Goal: Information Seeking & Learning: Learn about a topic

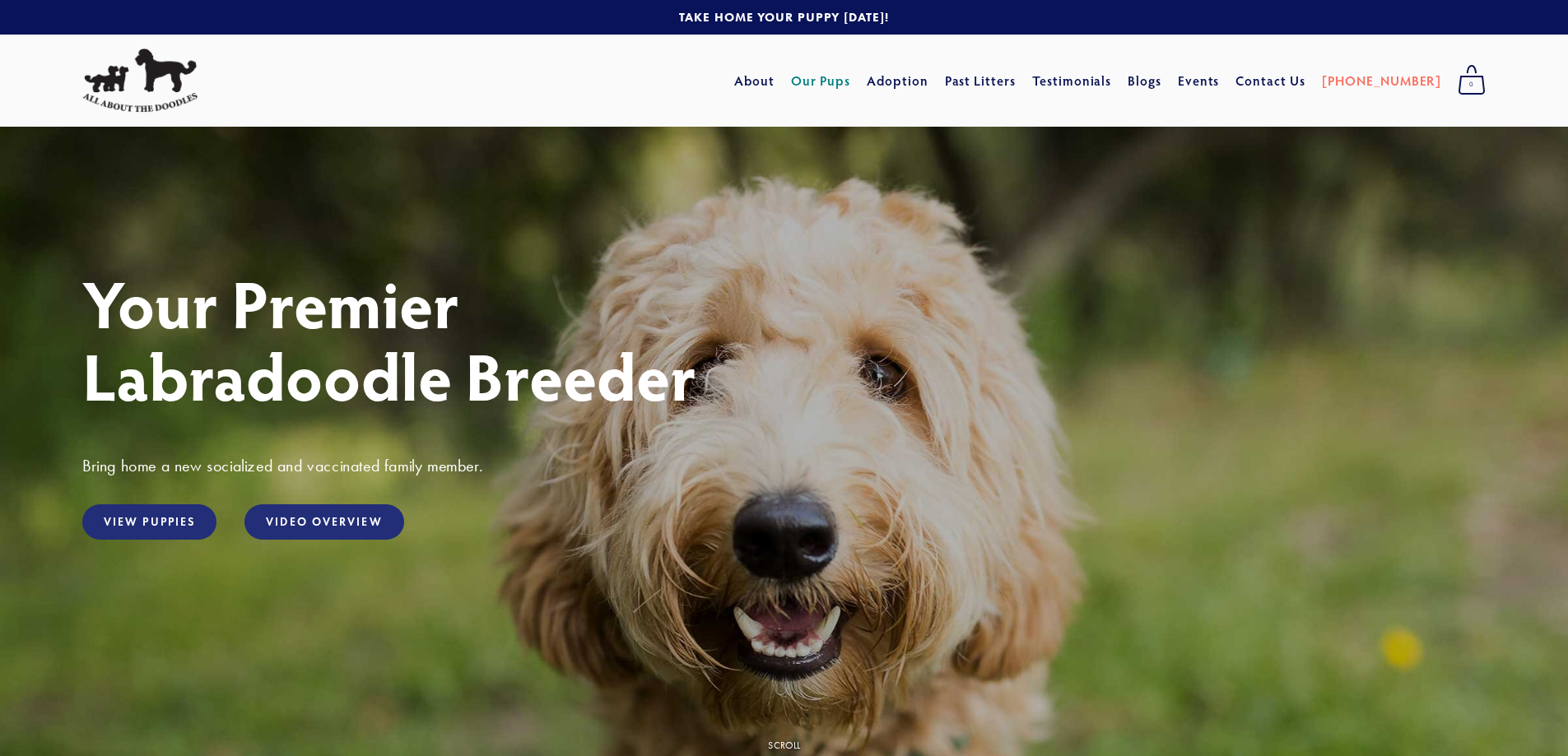
click at [845, 86] on link "Our Pups" at bounding box center [821, 80] width 60 height 30
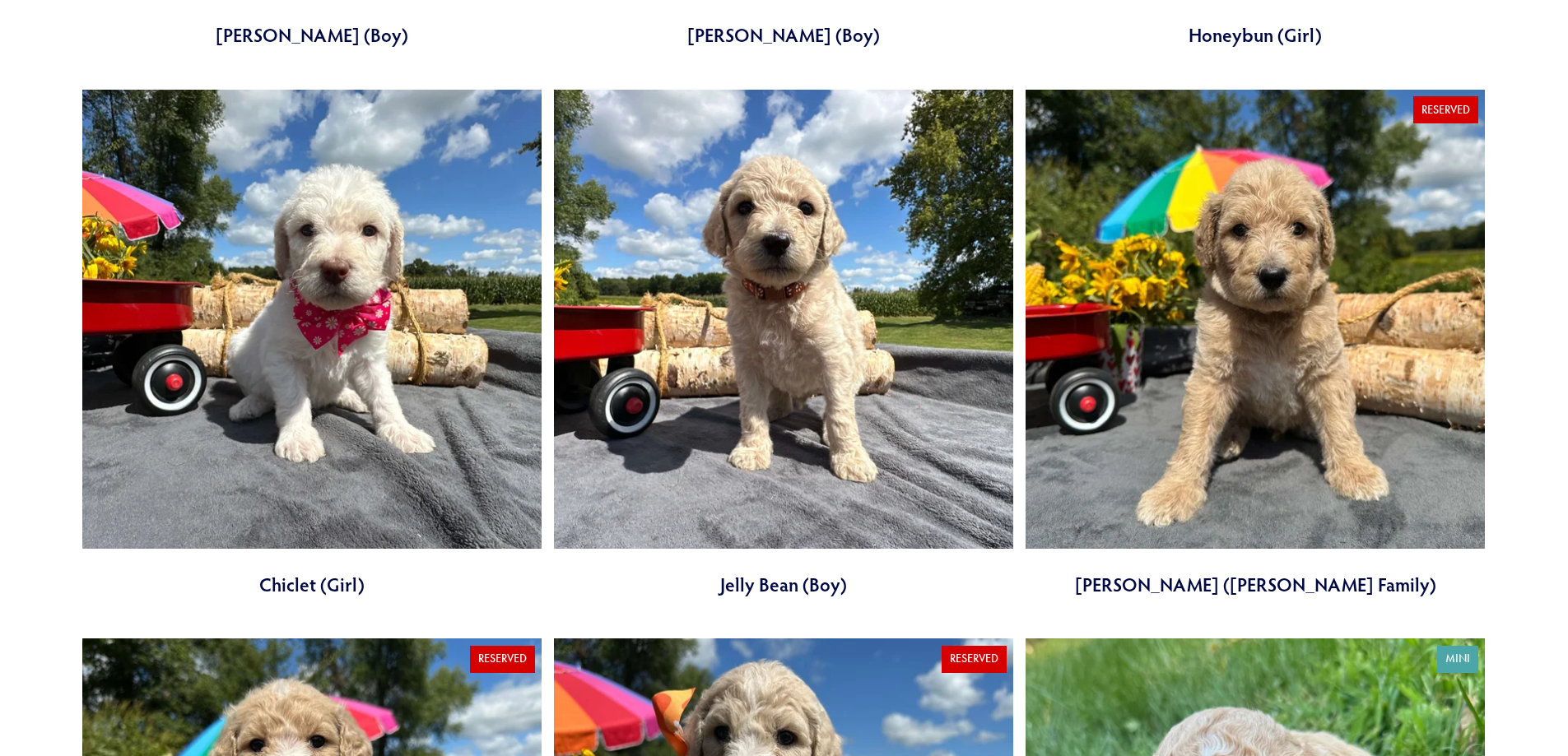
scroll to position [1646, 0]
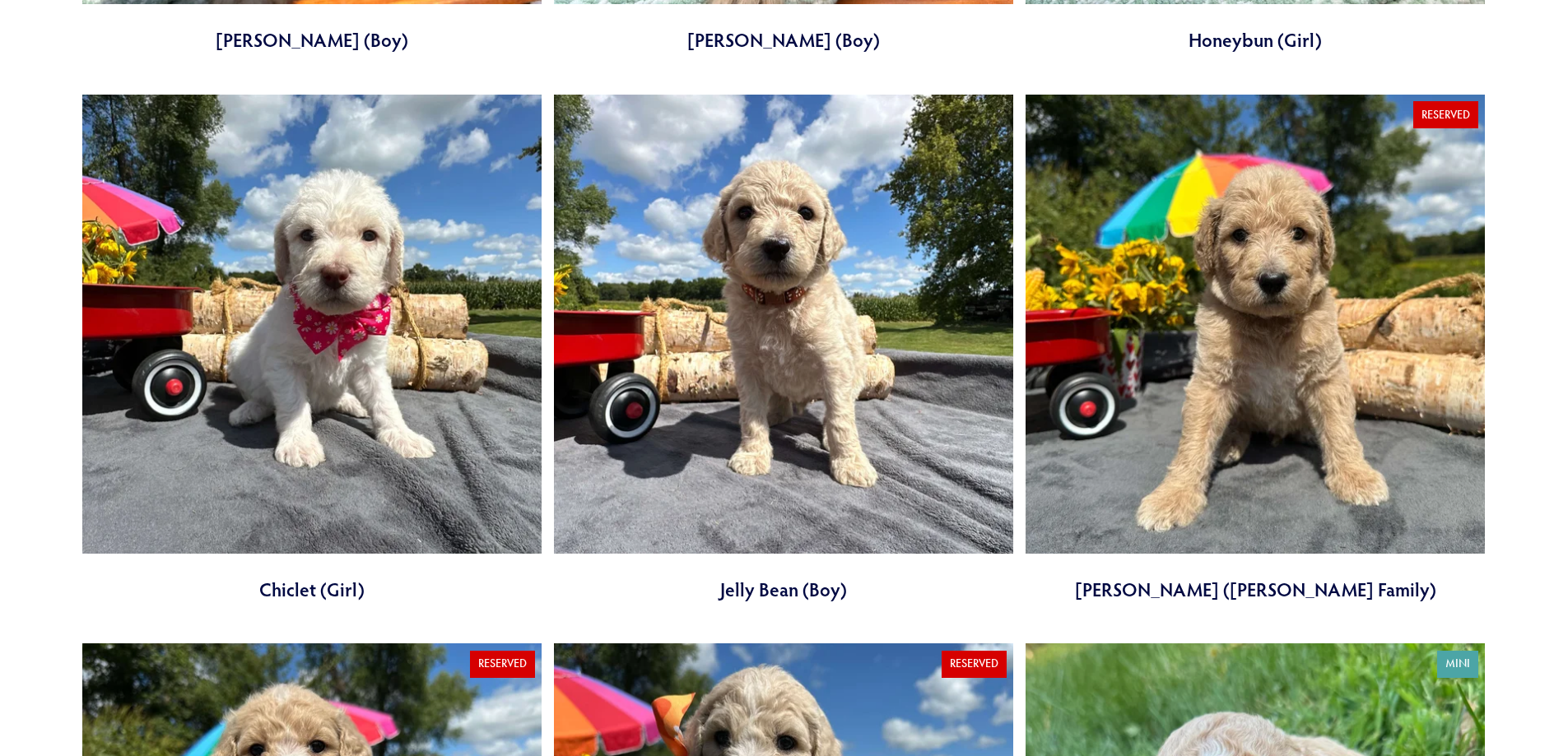
click at [746, 423] on link at bounding box center [783, 348] width 459 height 508
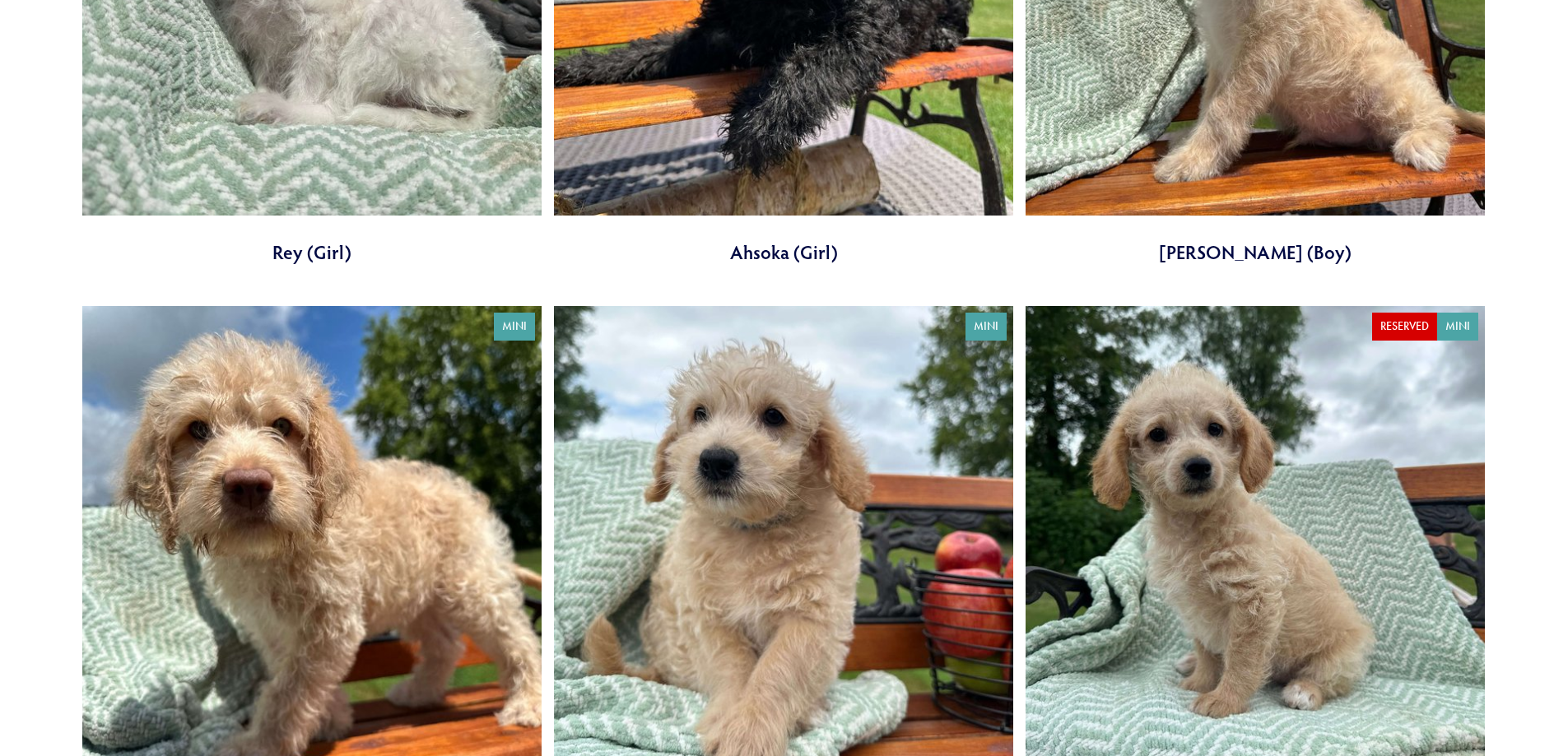
scroll to position [990, 0]
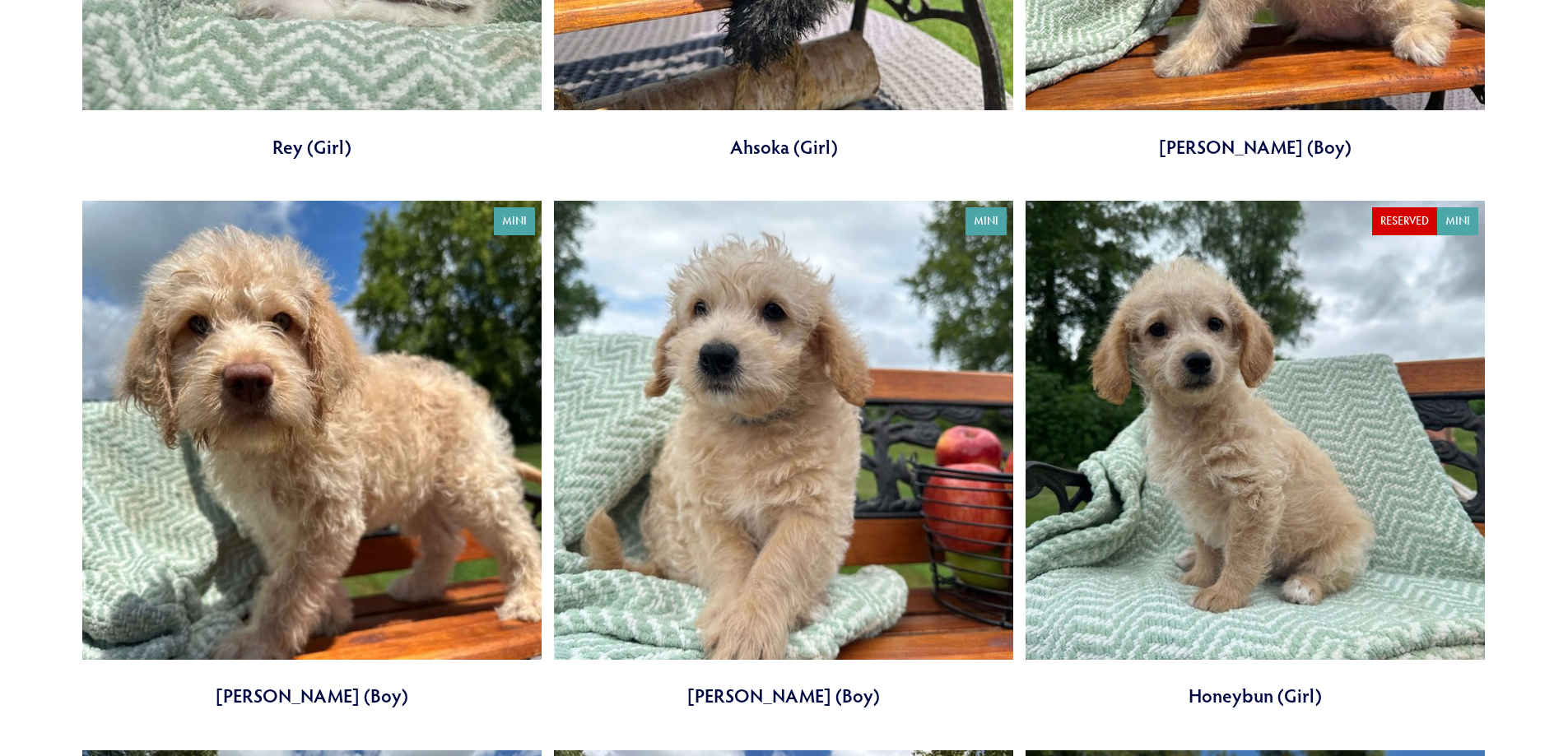
click at [435, 401] on link at bounding box center [312, 455] width 459 height 508
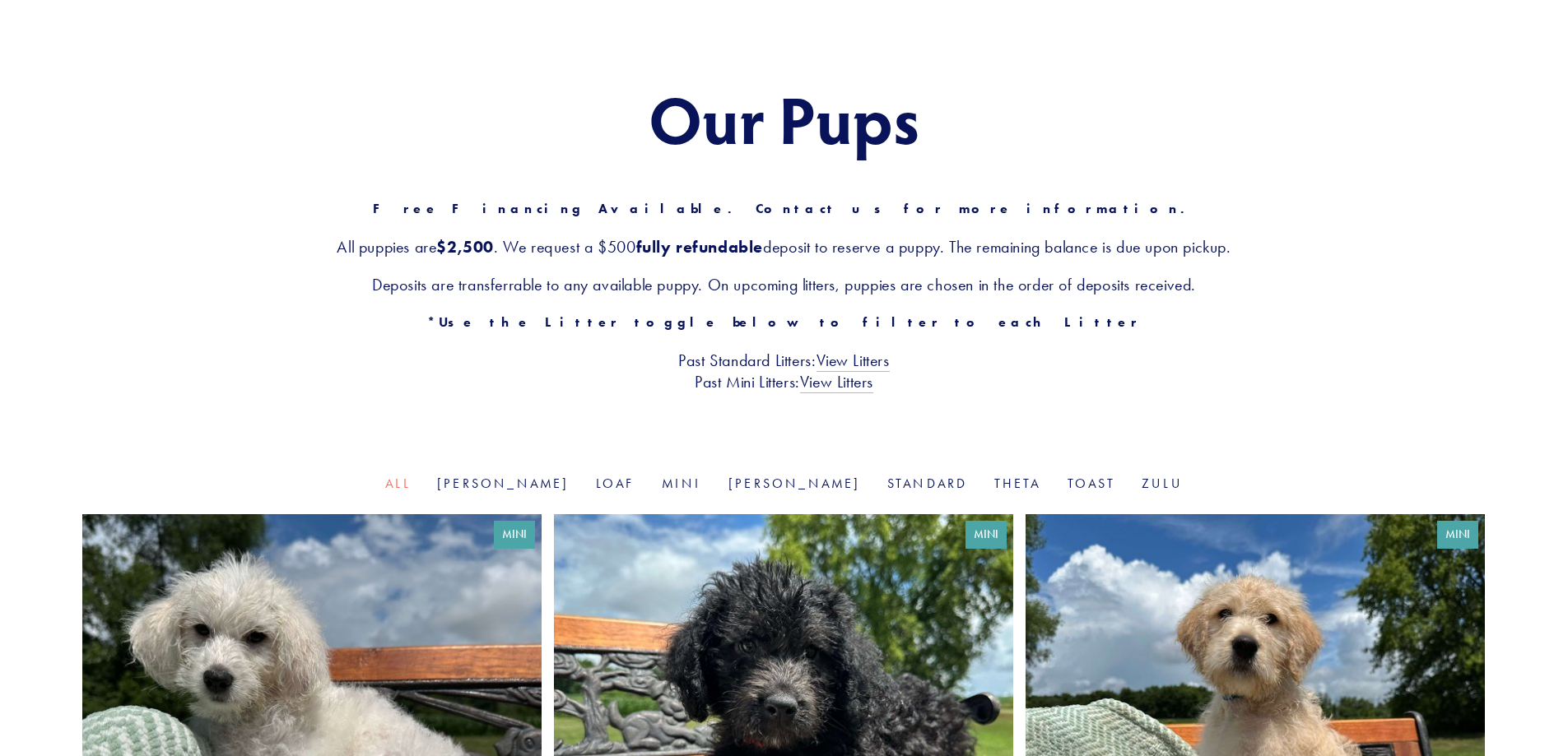
scroll to position [167, 0]
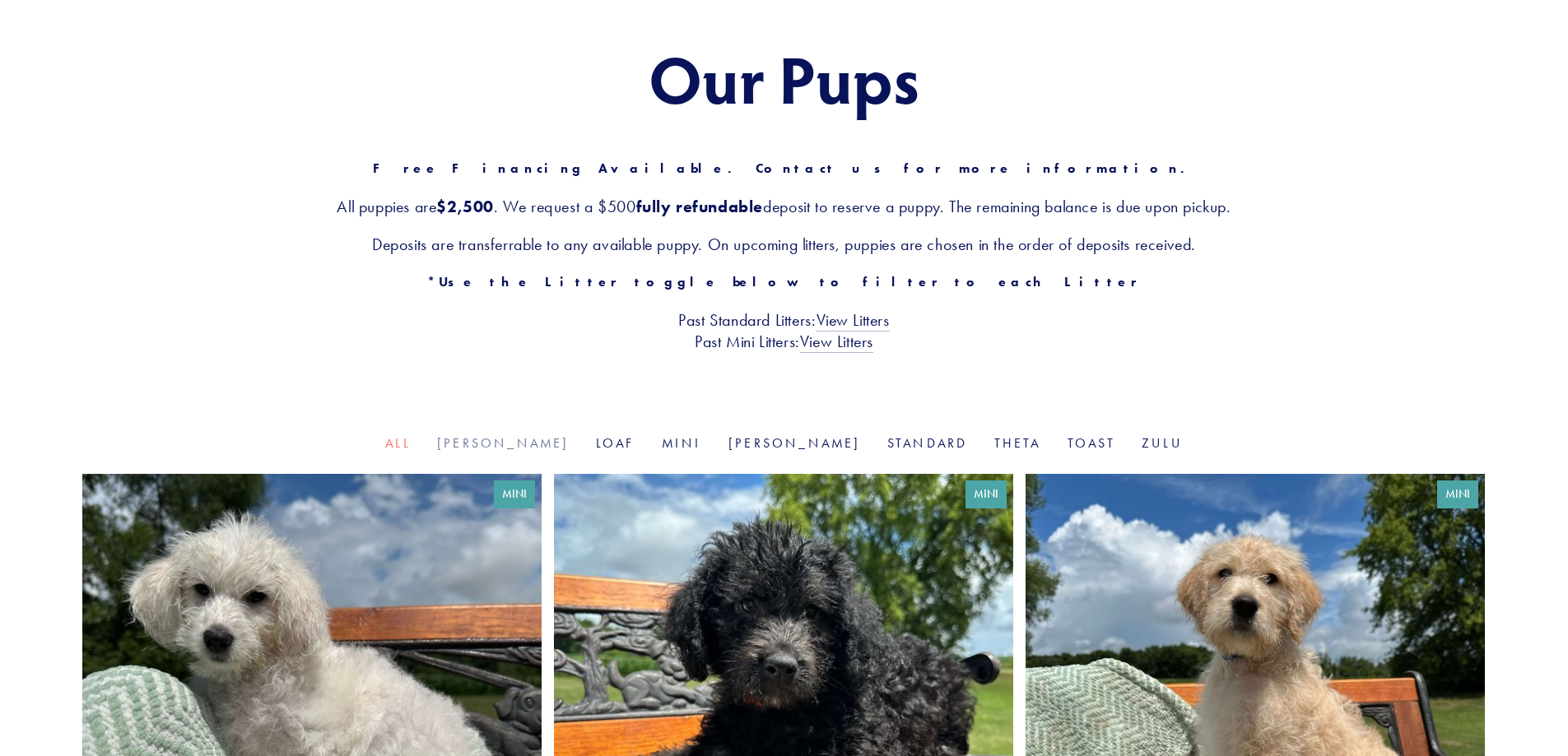
click at [540, 447] on link "Goldie" at bounding box center [503, 443] width 133 height 16
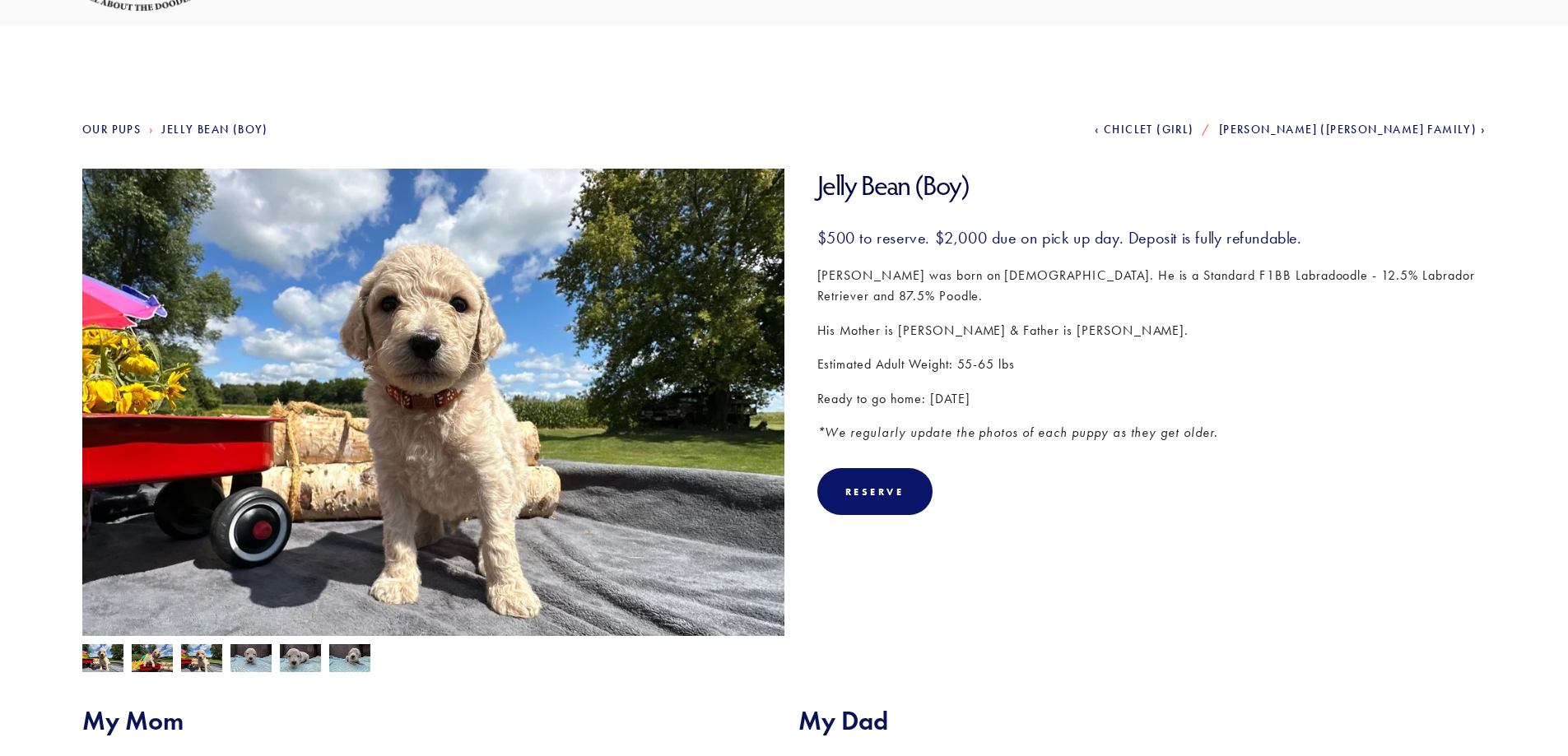
scroll to position [274, 0]
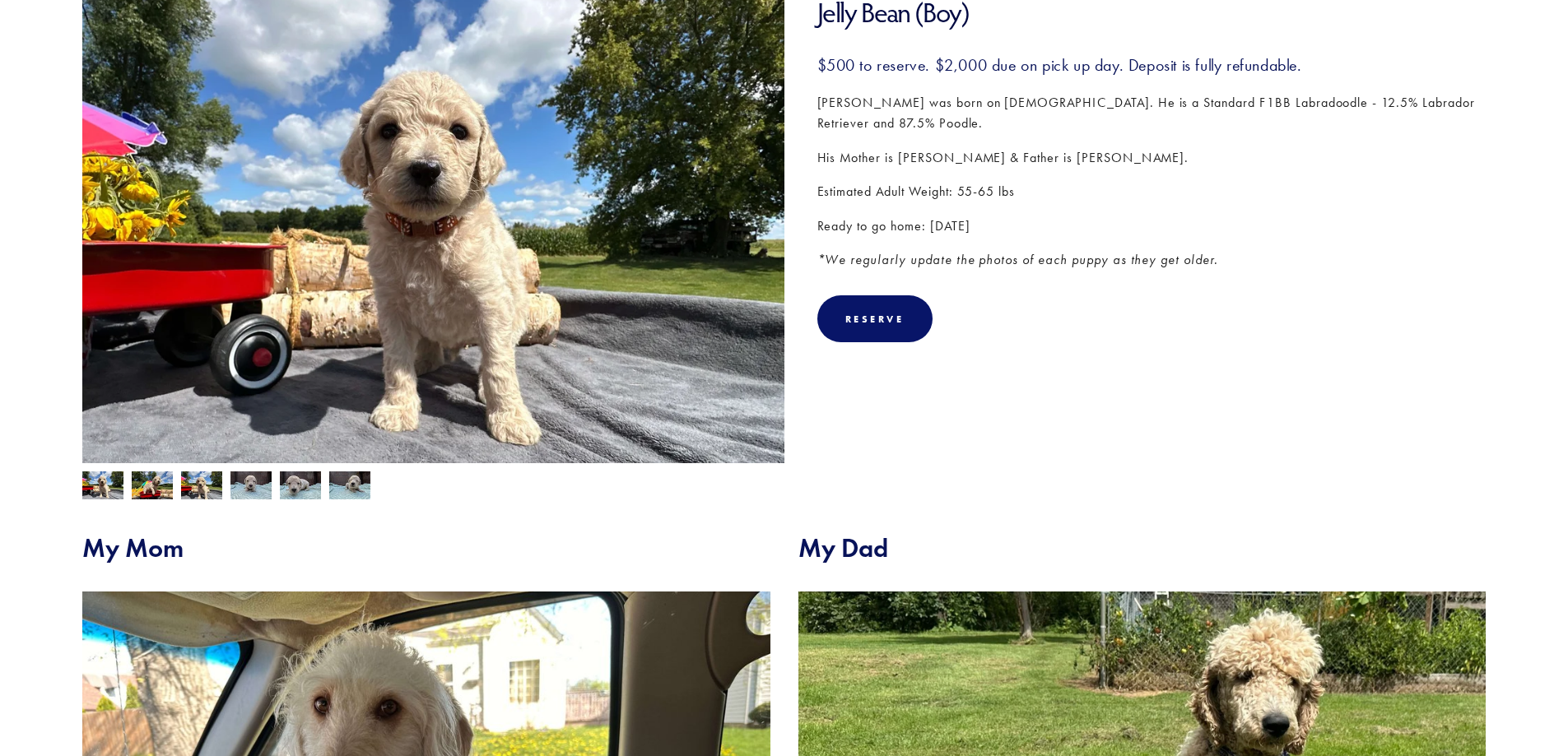
click at [150, 488] on img at bounding box center [152, 487] width 41 height 31
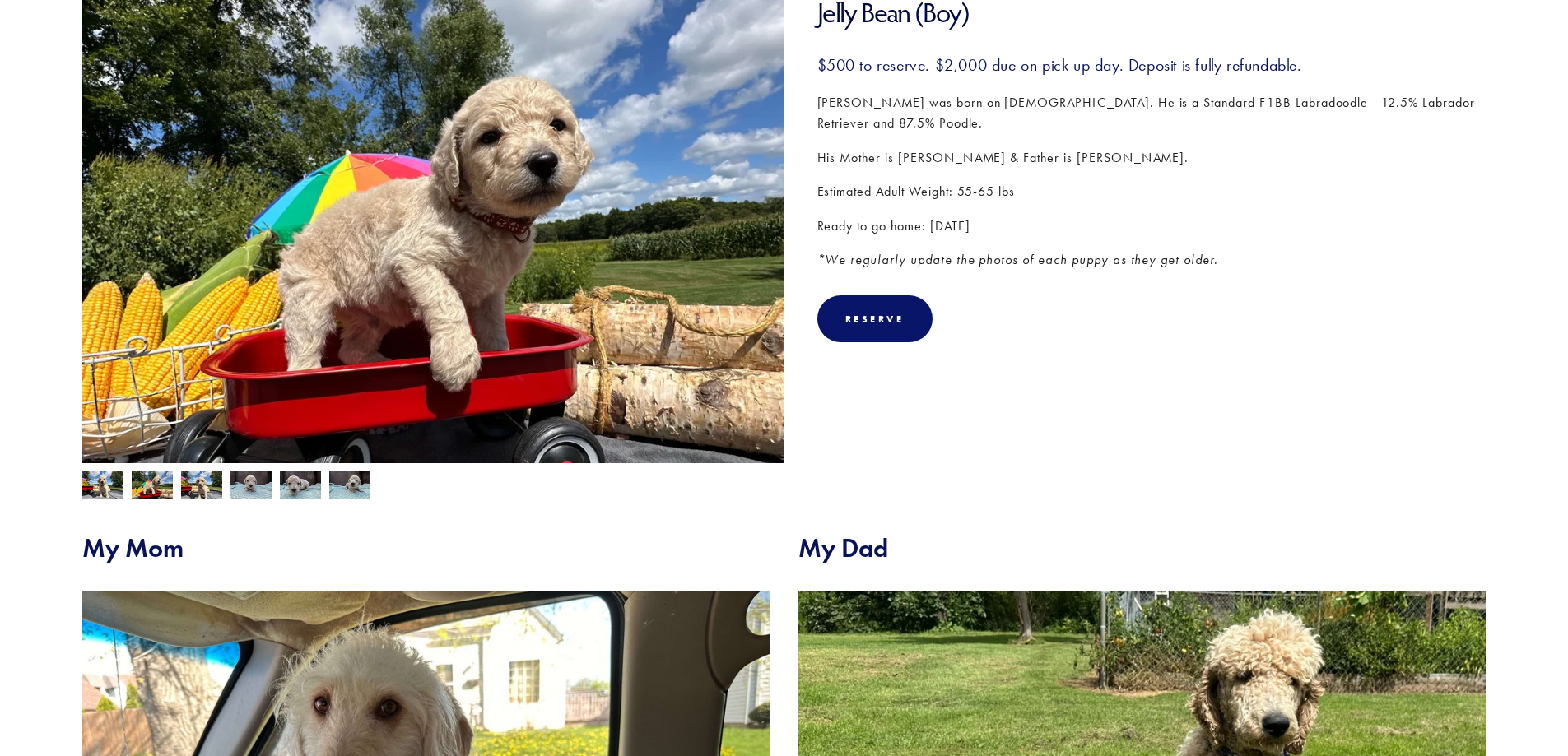
click at [202, 485] on img at bounding box center [201, 487] width 41 height 31
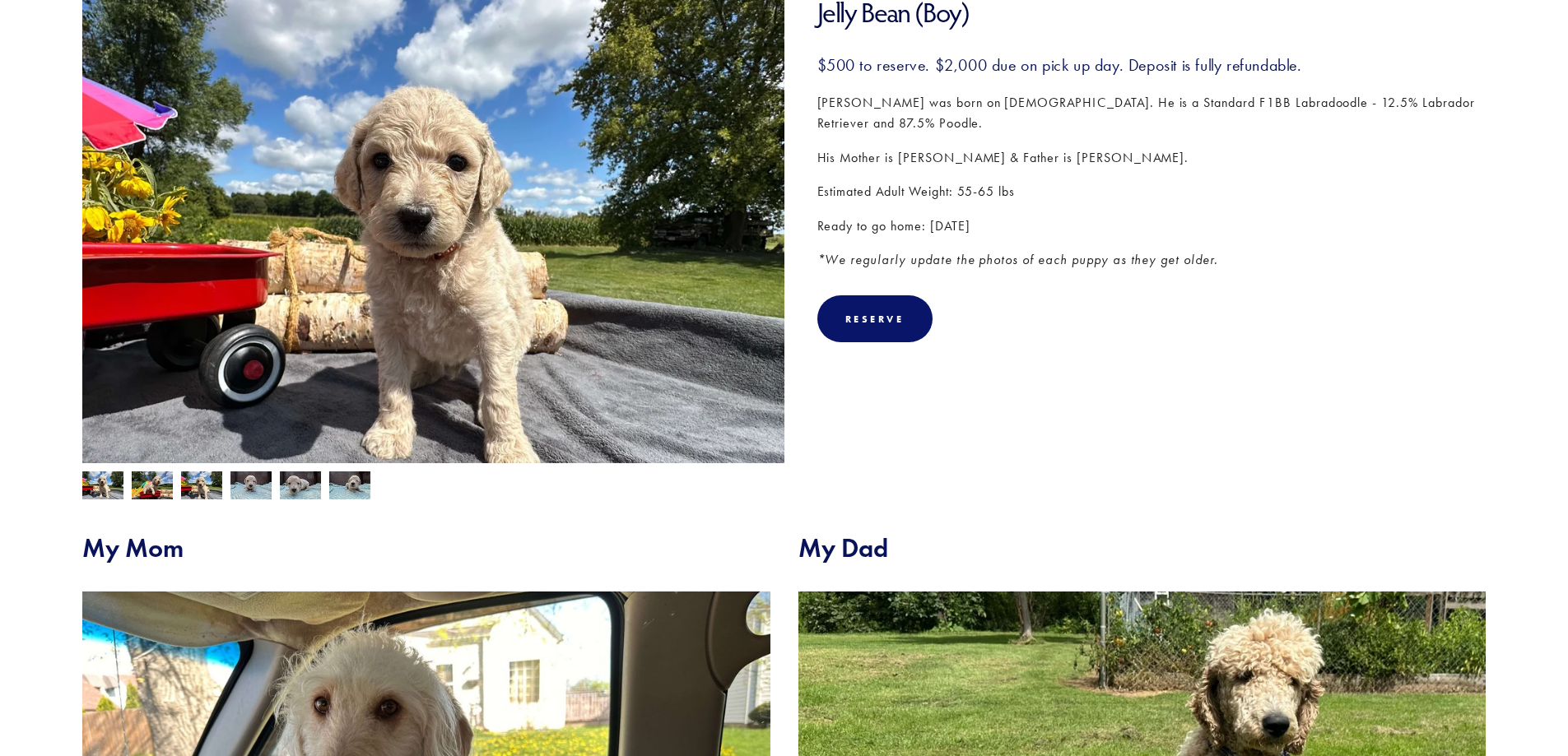
click at [254, 491] on img at bounding box center [251, 487] width 41 height 31
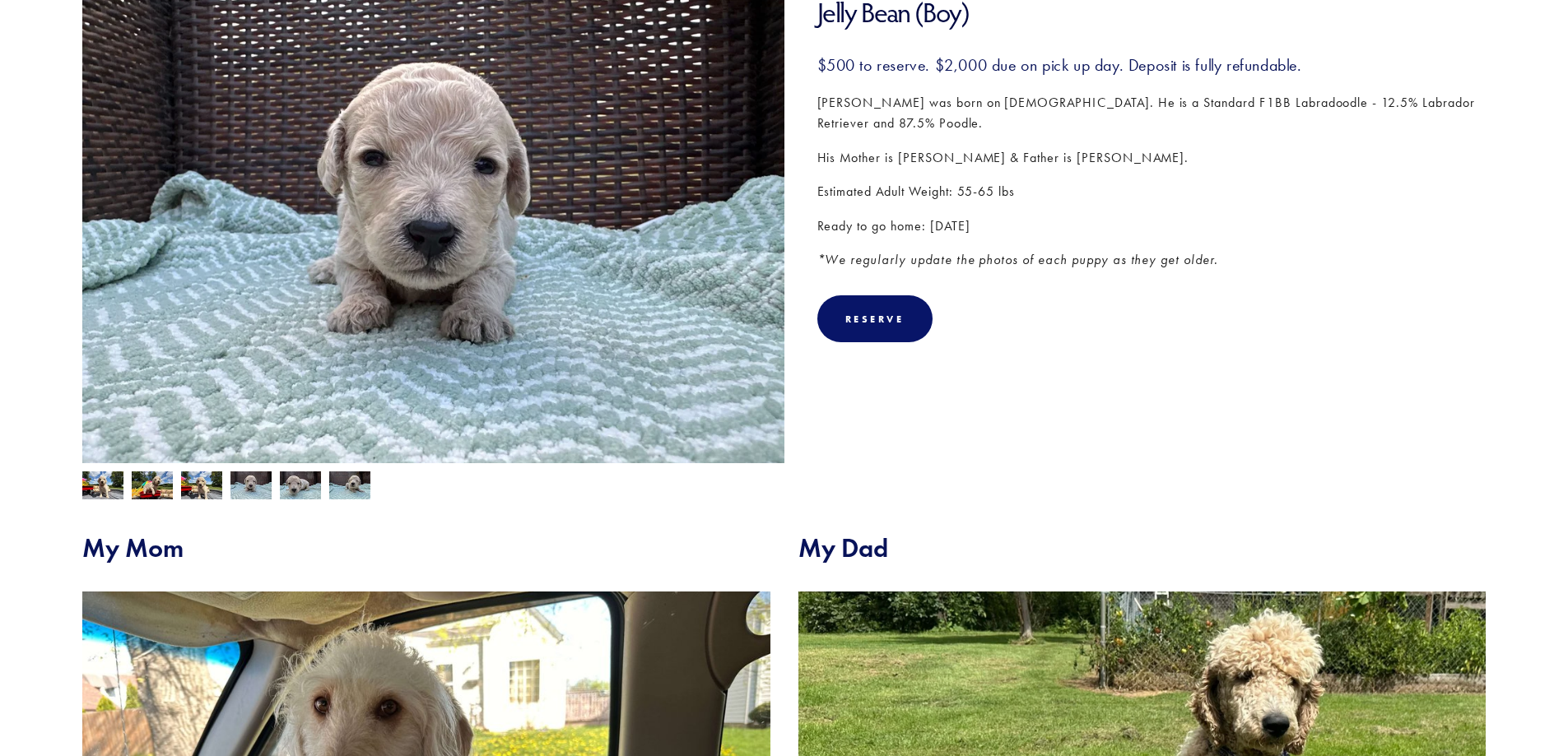
click at [299, 491] on img at bounding box center [299, 487] width 41 height 31
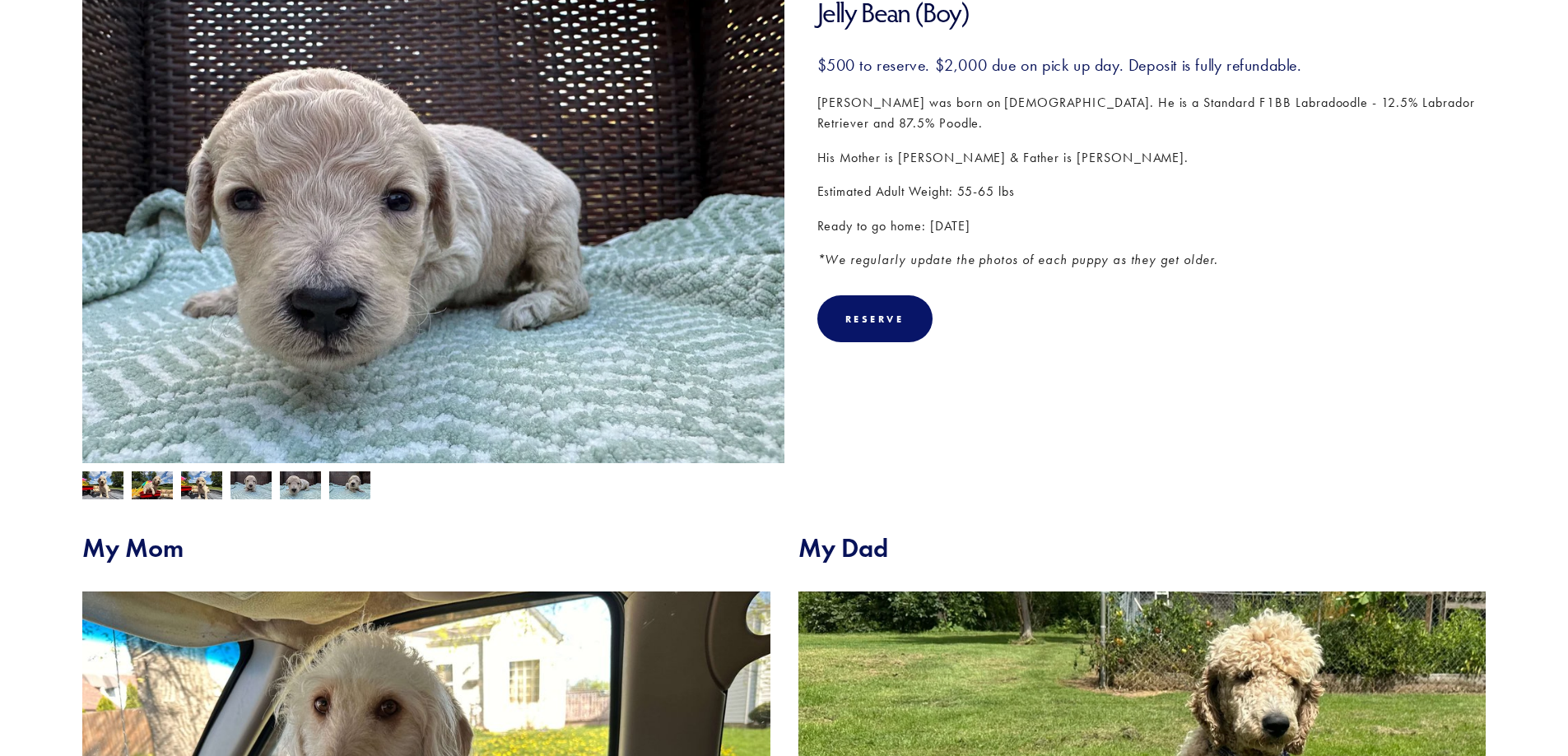
click at [363, 488] on img at bounding box center [349, 487] width 41 height 31
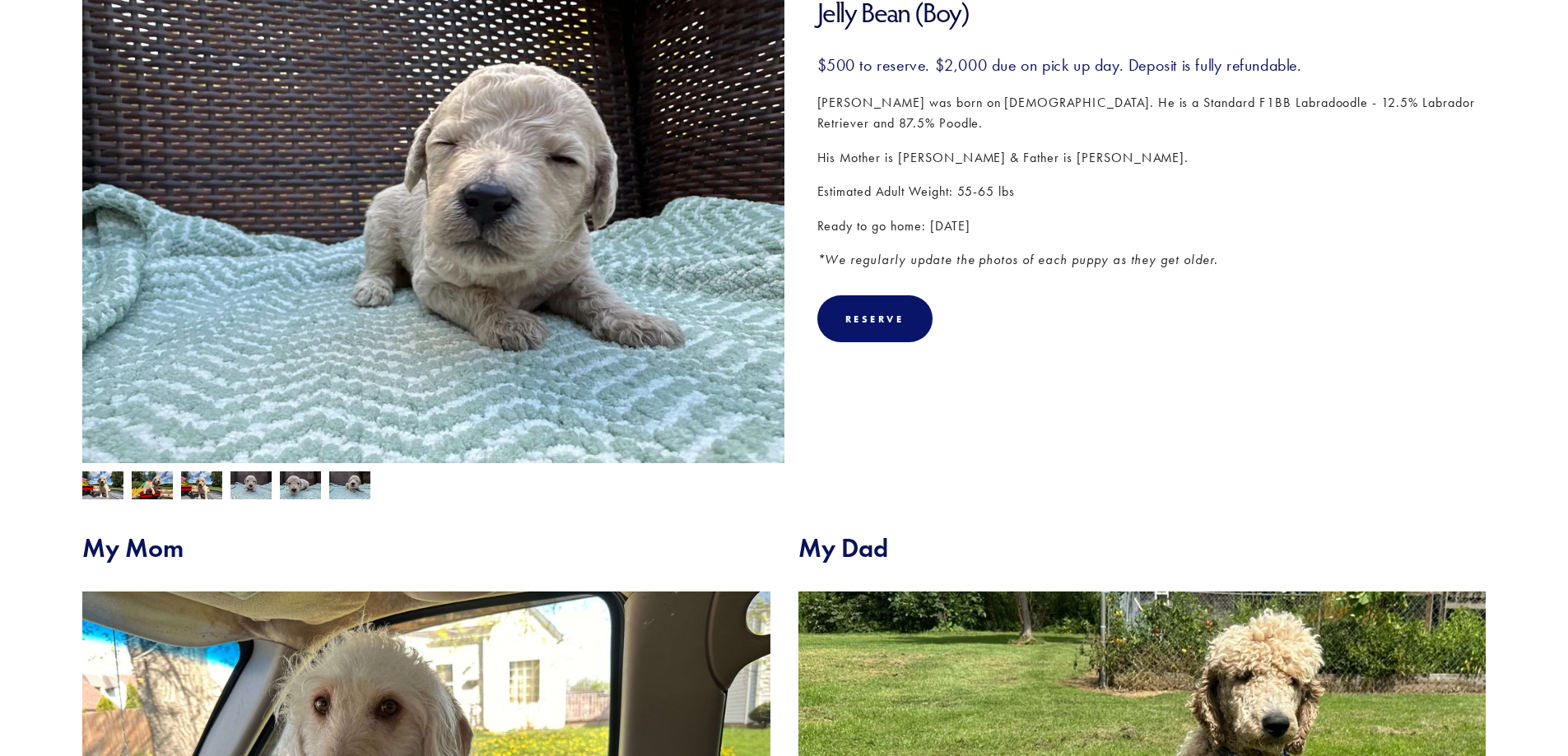
click at [100, 481] on img at bounding box center [102, 487] width 41 height 31
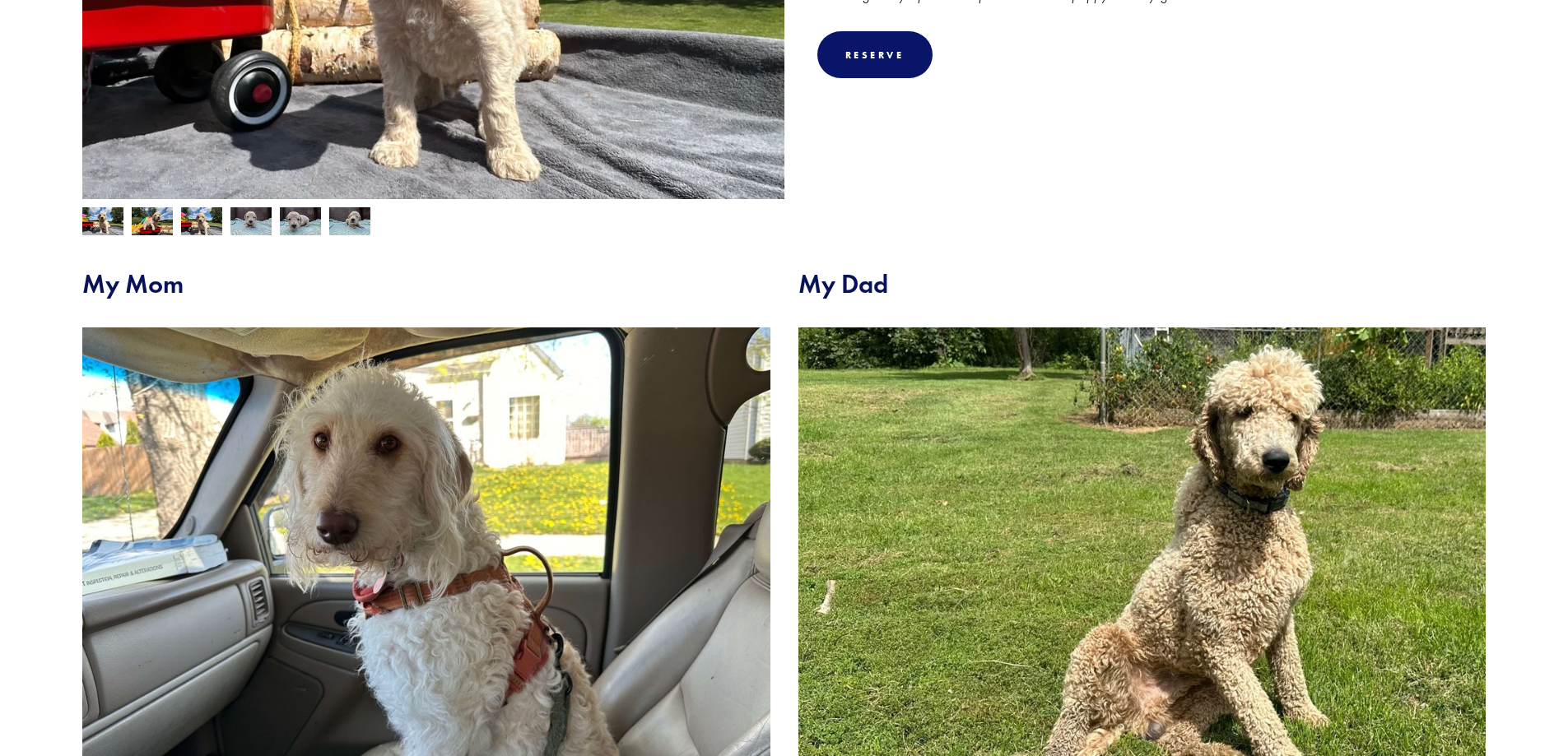
scroll to position [685, 0]
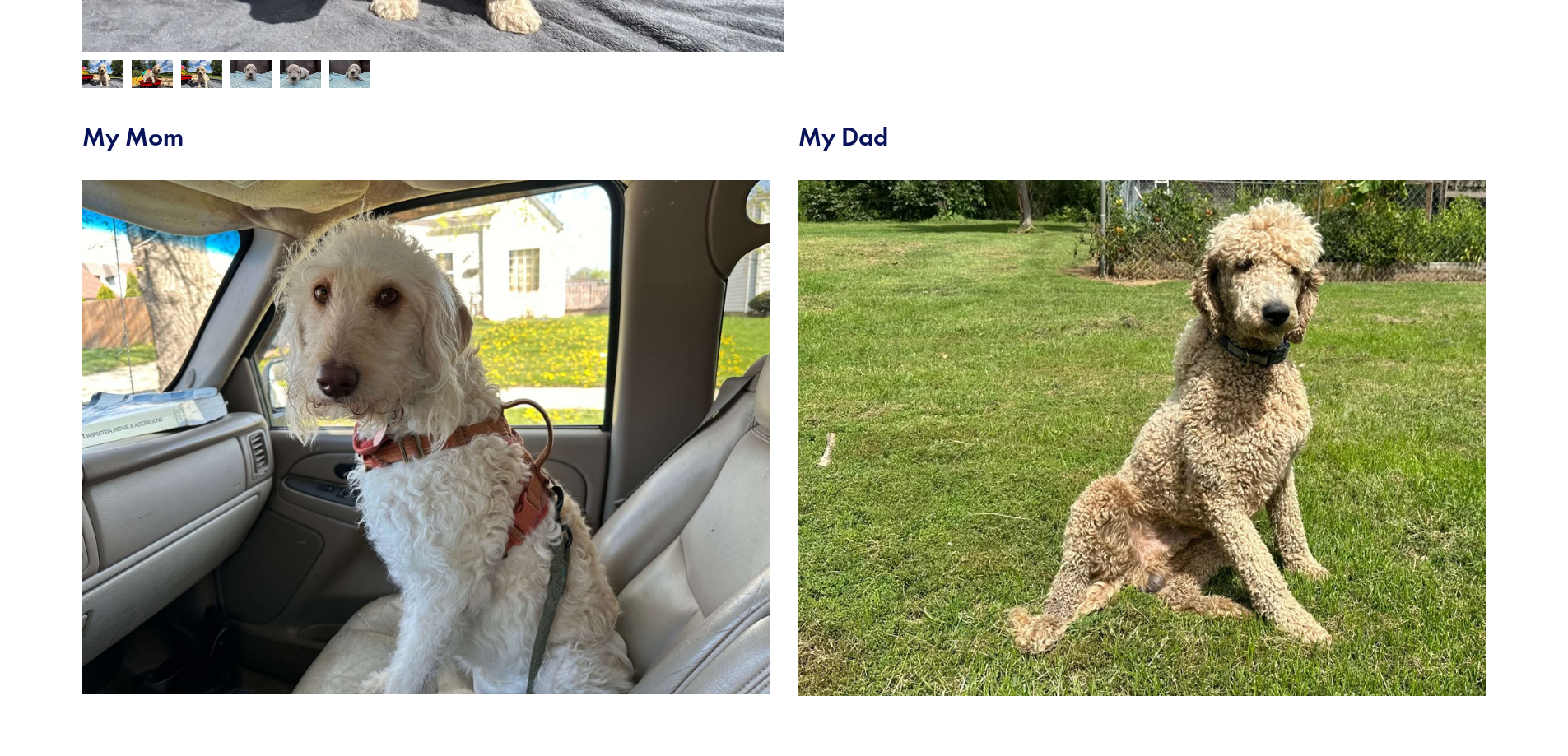
click at [414, 521] on img at bounding box center [426, 436] width 688 height 513
click at [860, 273] on img at bounding box center [1142, 437] width 688 height 515
click at [851, 141] on h2 "My Dad" at bounding box center [1142, 137] width 688 height 31
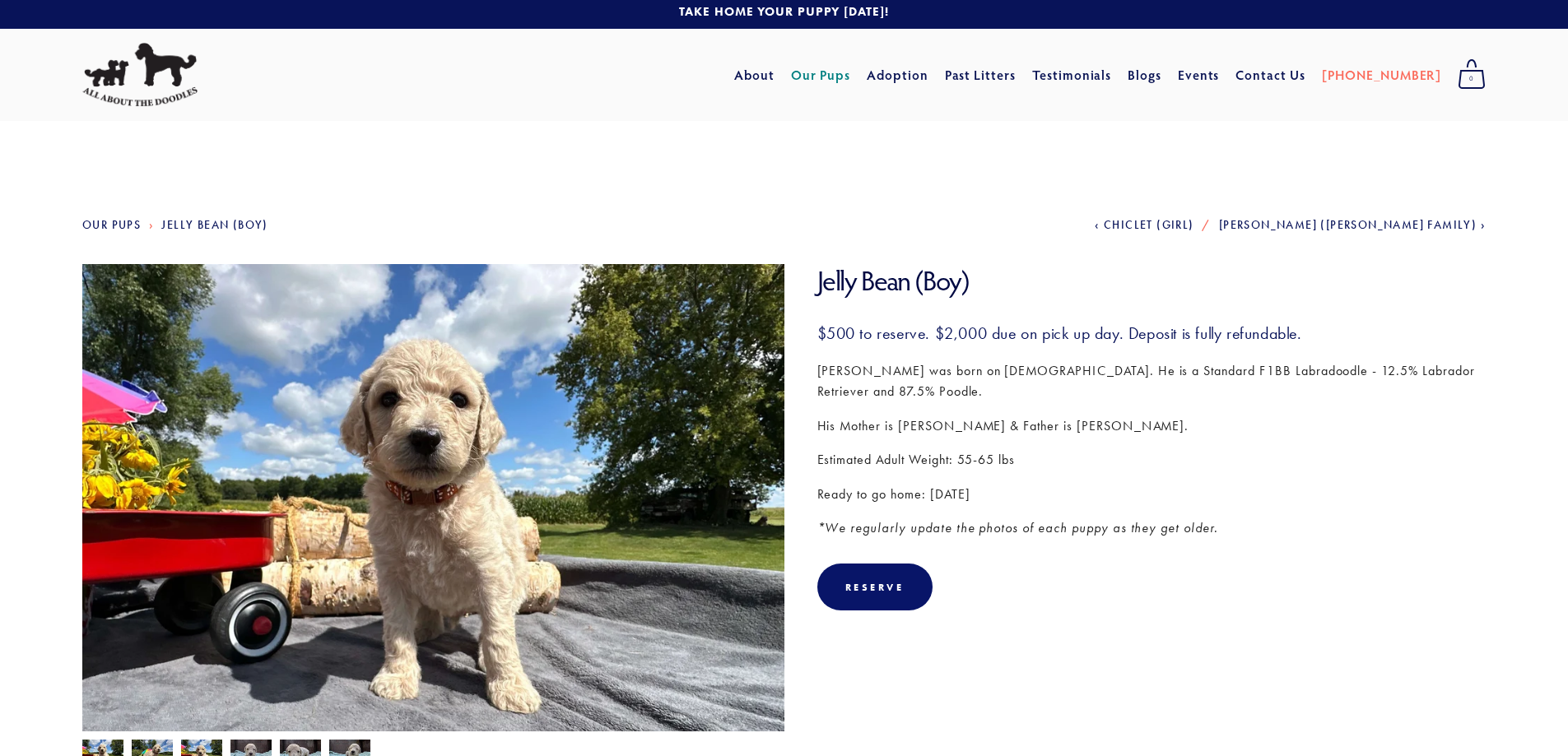
scroll to position [0, 0]
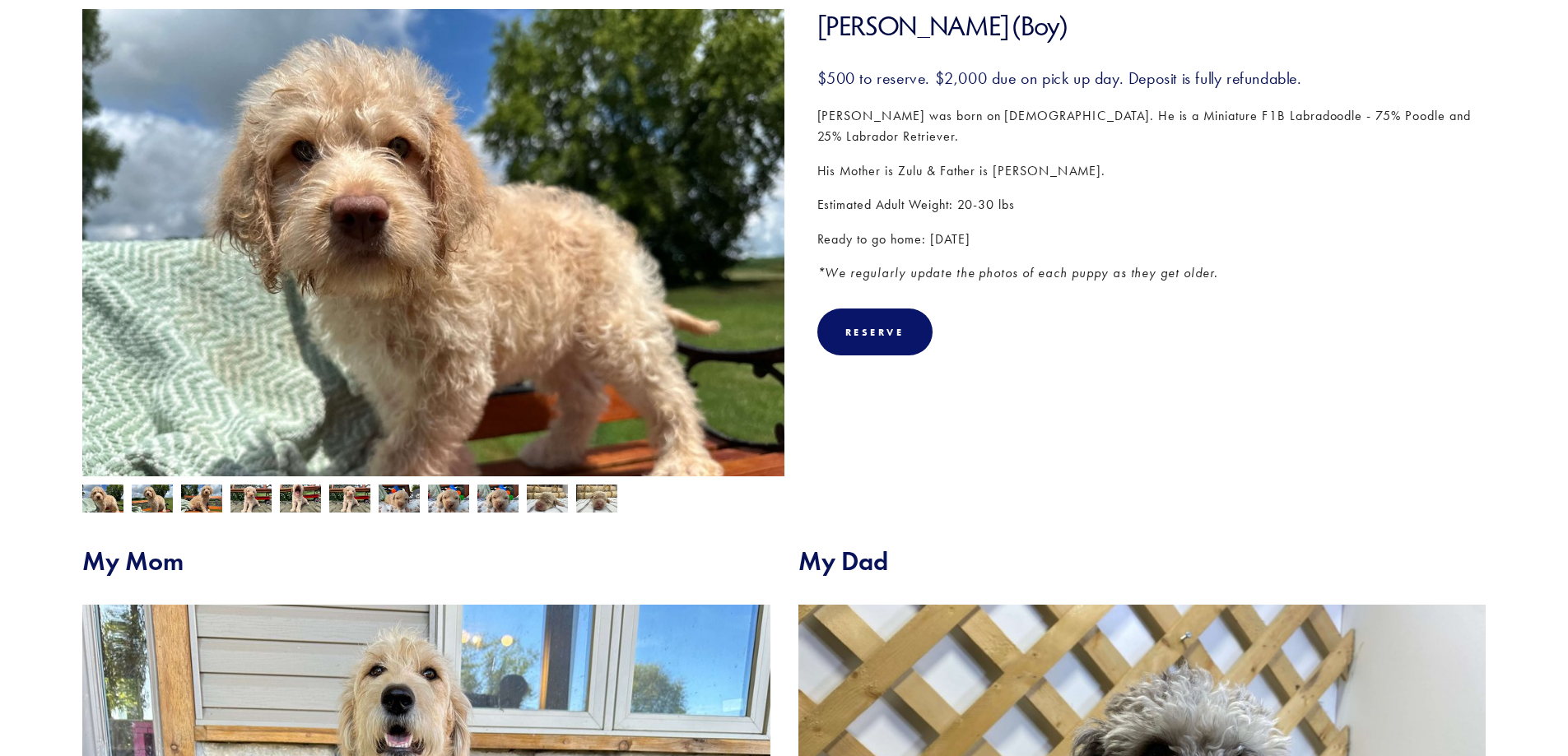
scroll to position [274, 0]
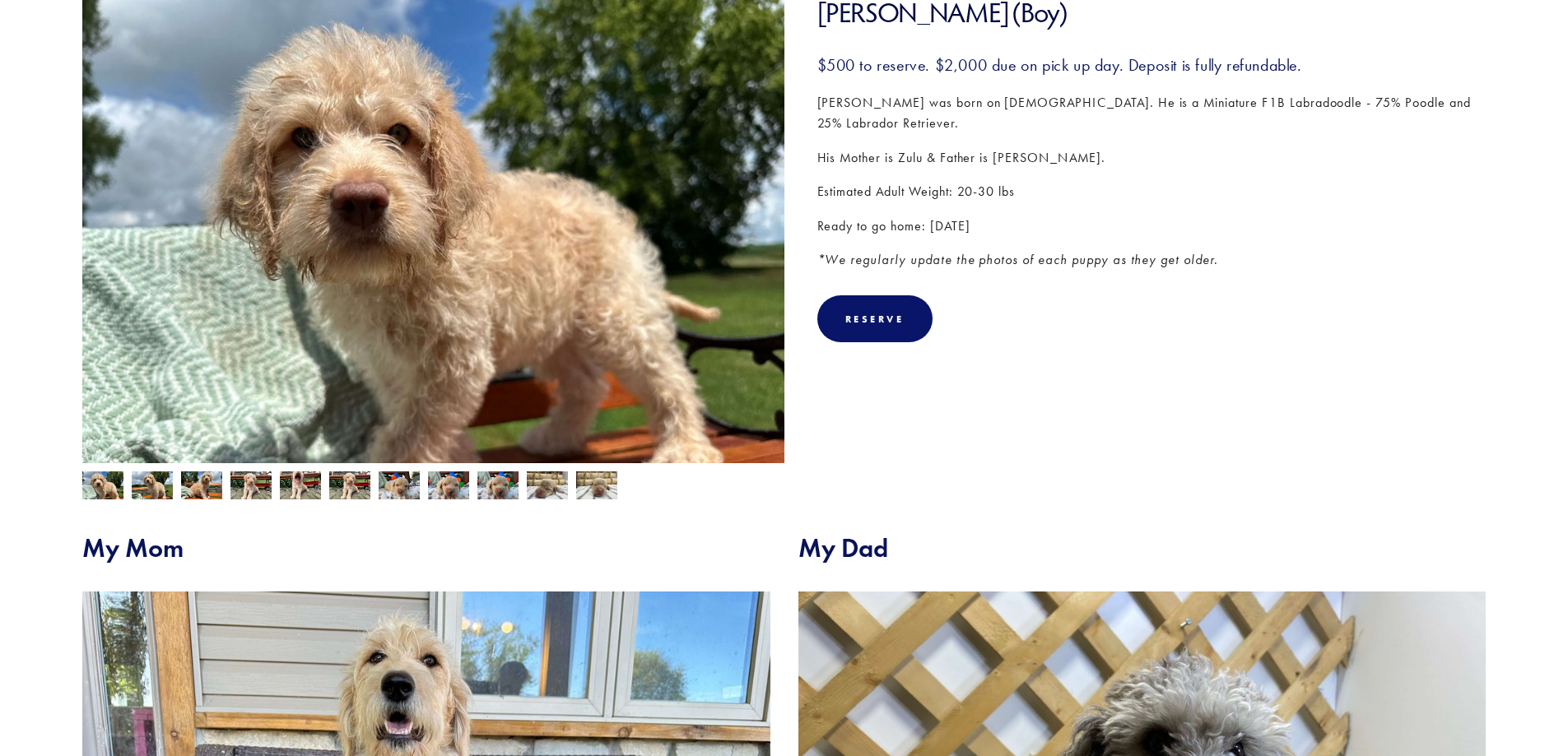
click at [164, 492] on img at bounding box center [152, 487] width 41 height 31
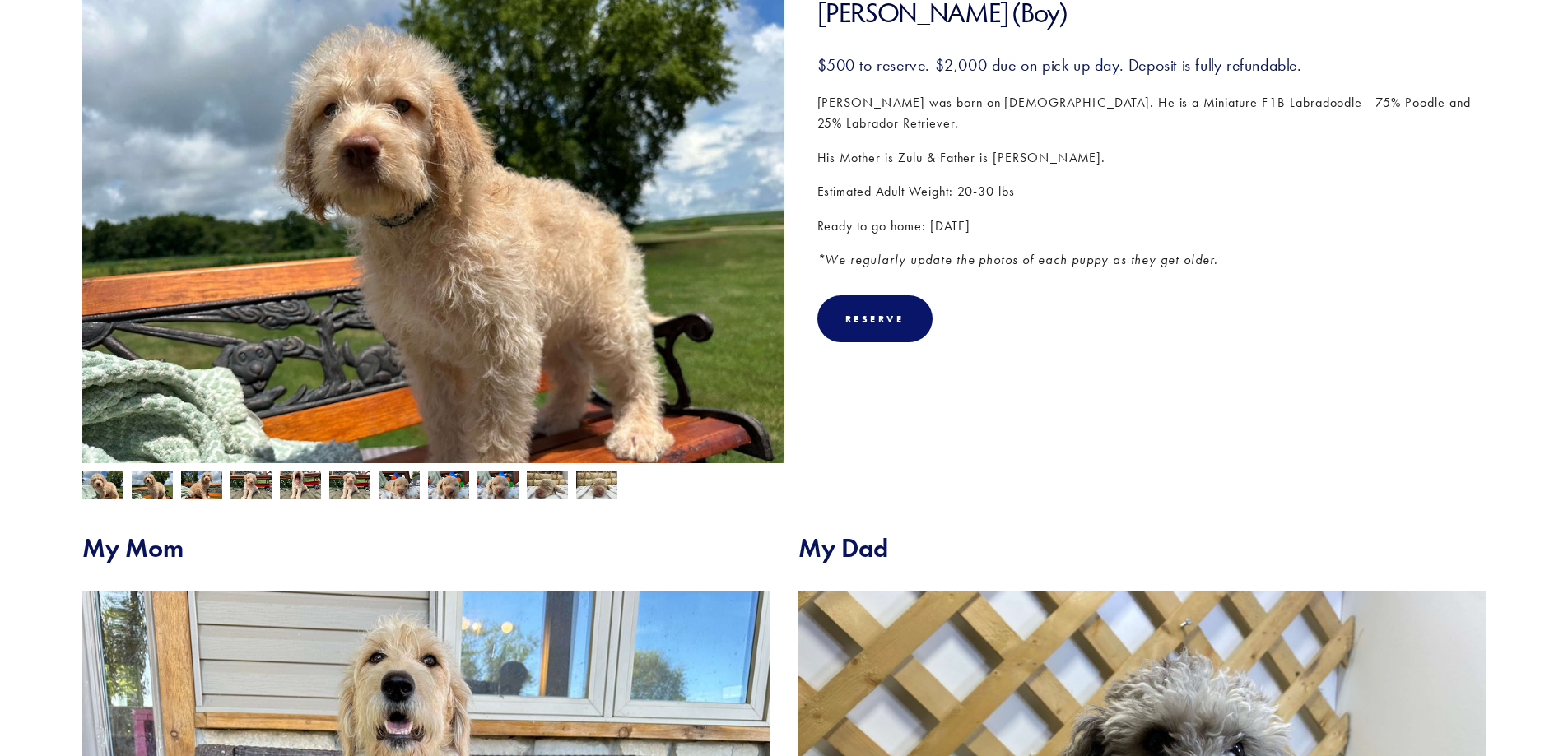
click at [212, 491] on img at bounding box center [201, 487] width 41 height 31
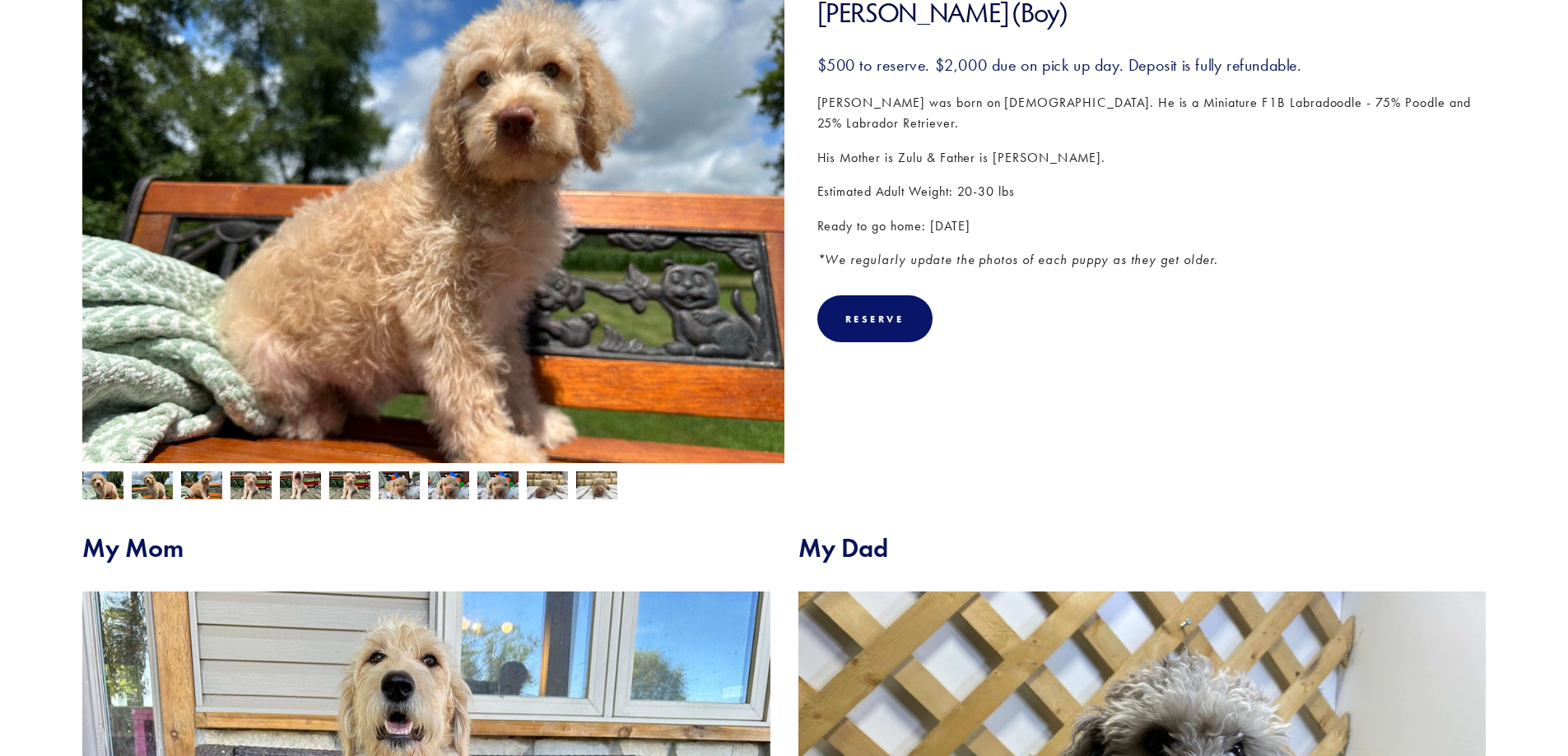
click at [251, 487] on img at bounding box center [251, 487] width 41 height 31
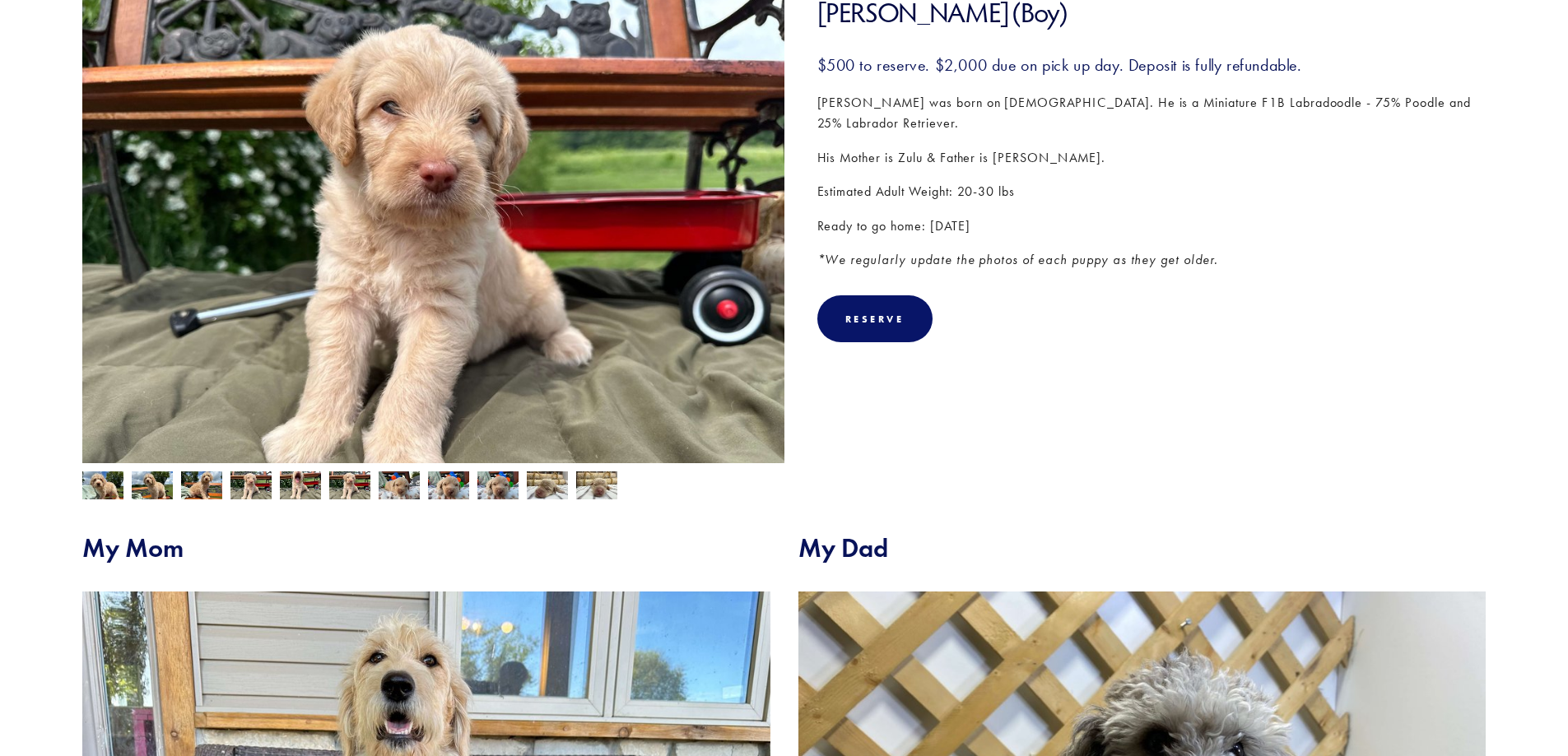
click at [292, 485] on img at bounding box center [299, 487] width 41 height 31
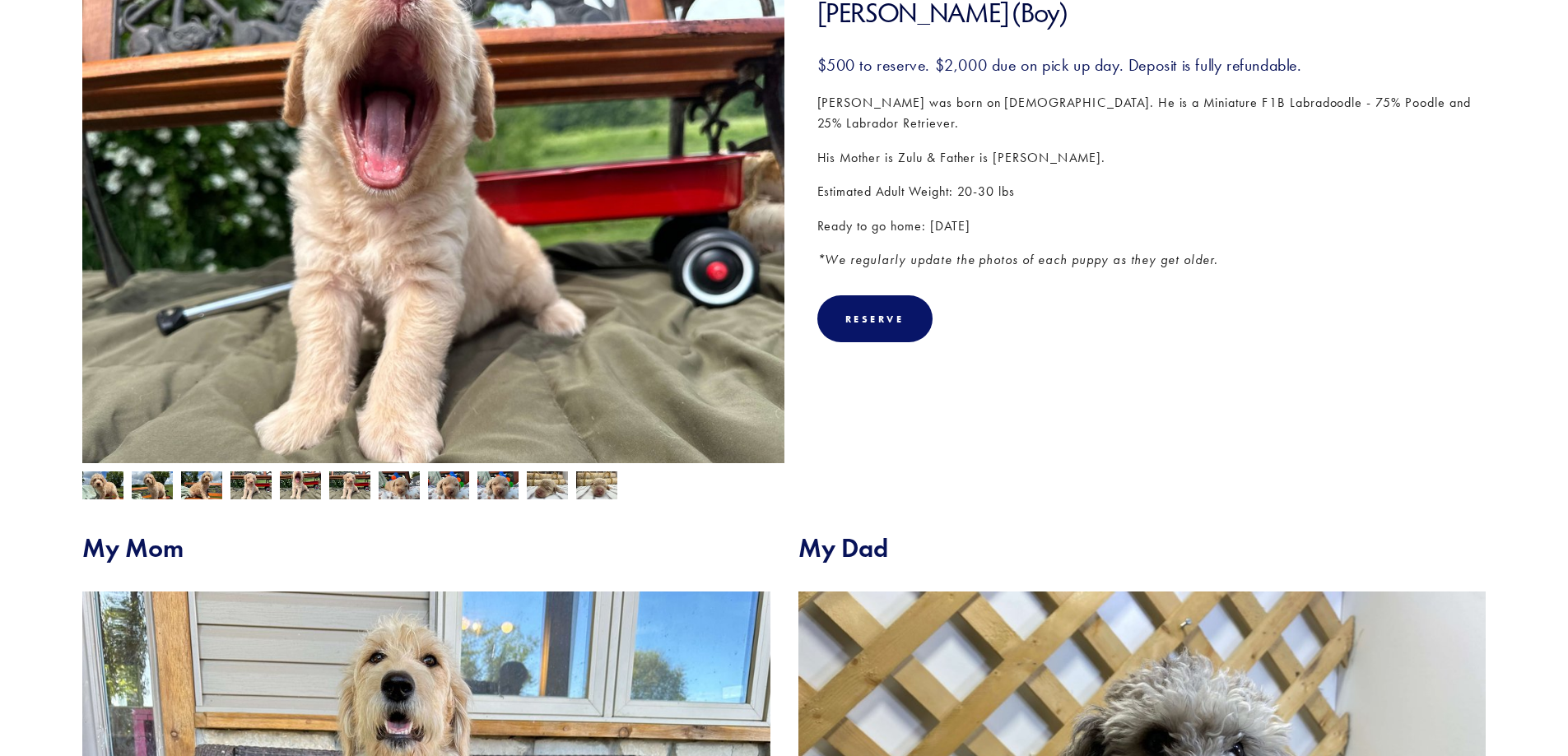
click at [353, 493] on img at bounding box center [349, 487] width 41 height 31
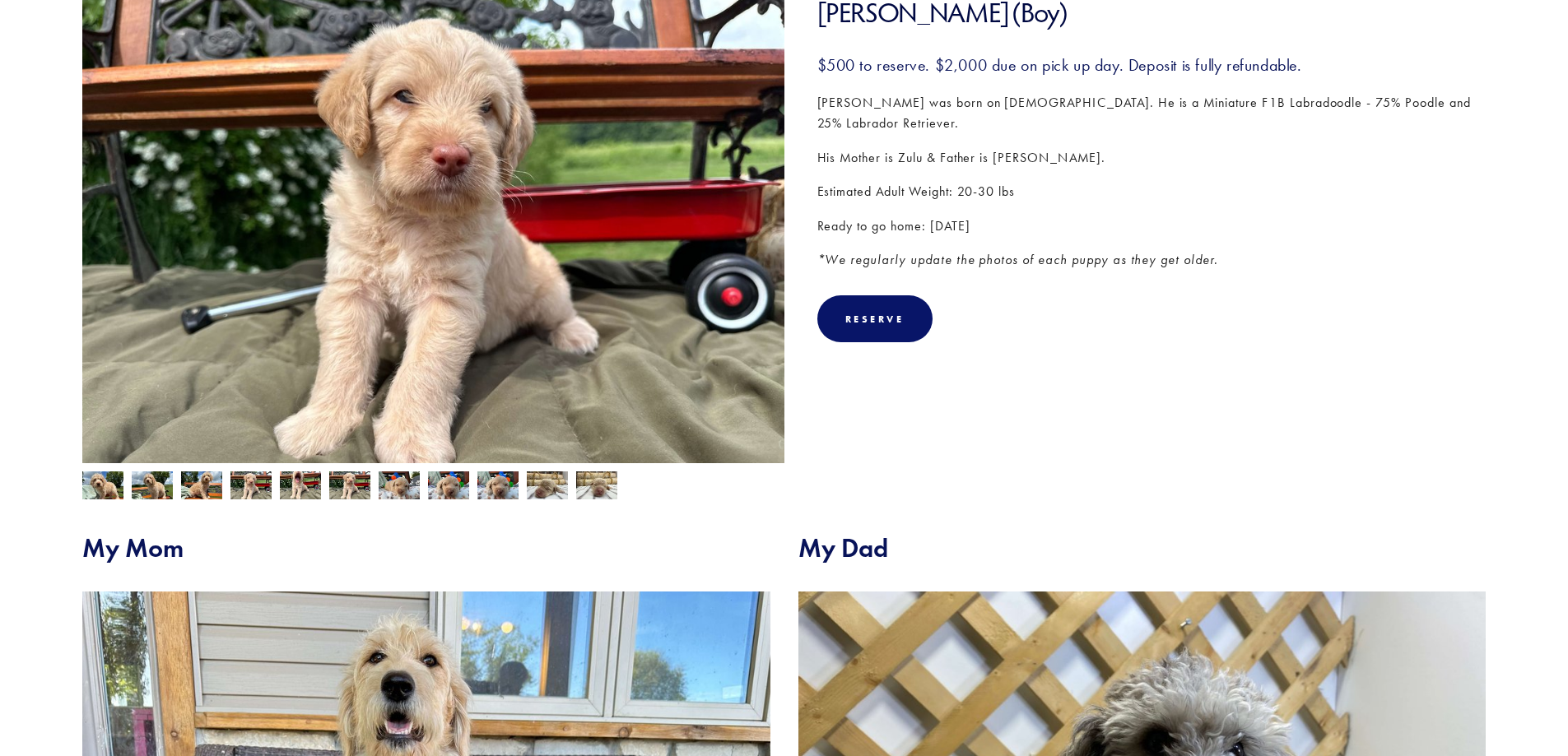
click at [394, 494] on img at bounding box center [399, 485] width 41 height 31
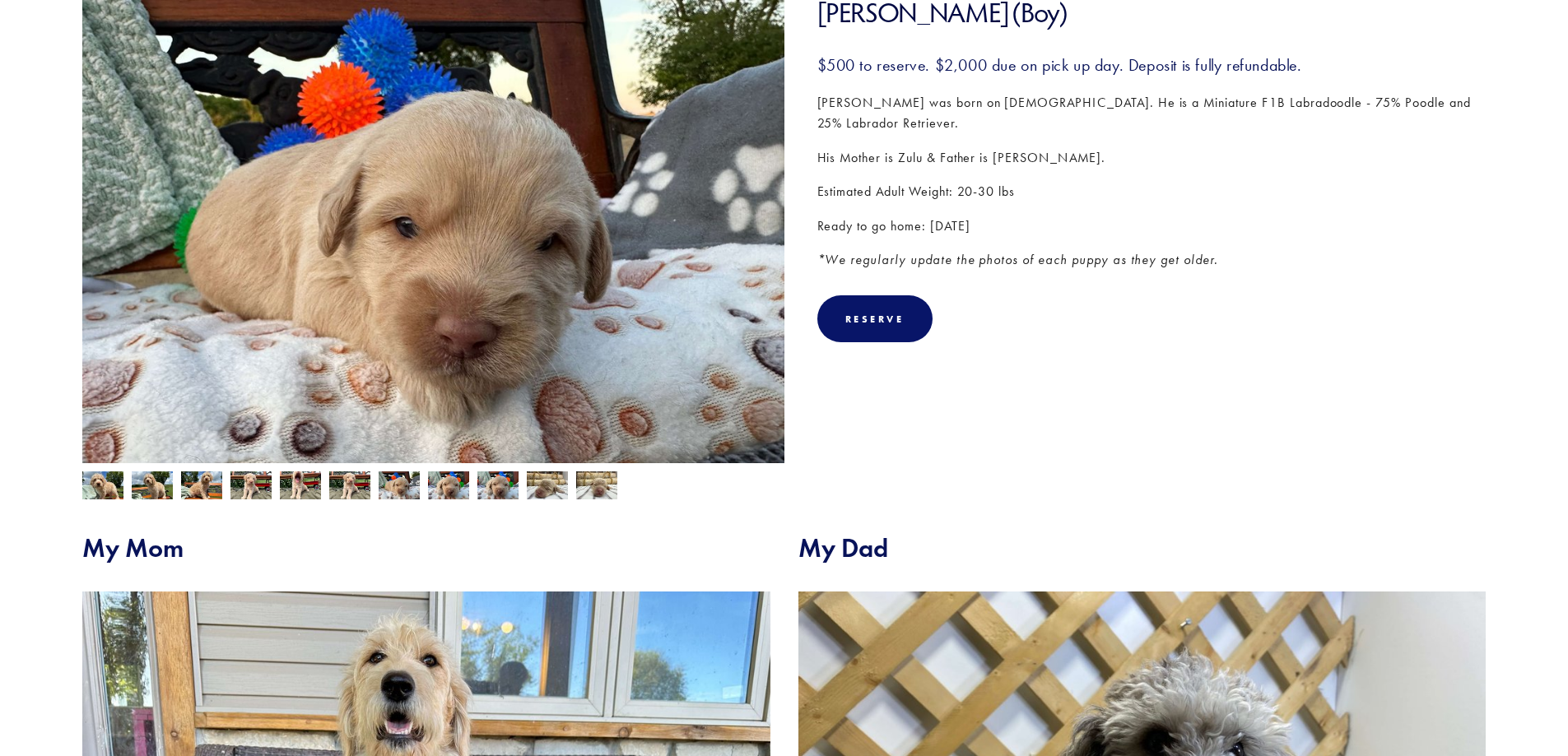
click at [447, 486] on img at bounding box center [448, 485] width 41 height 31
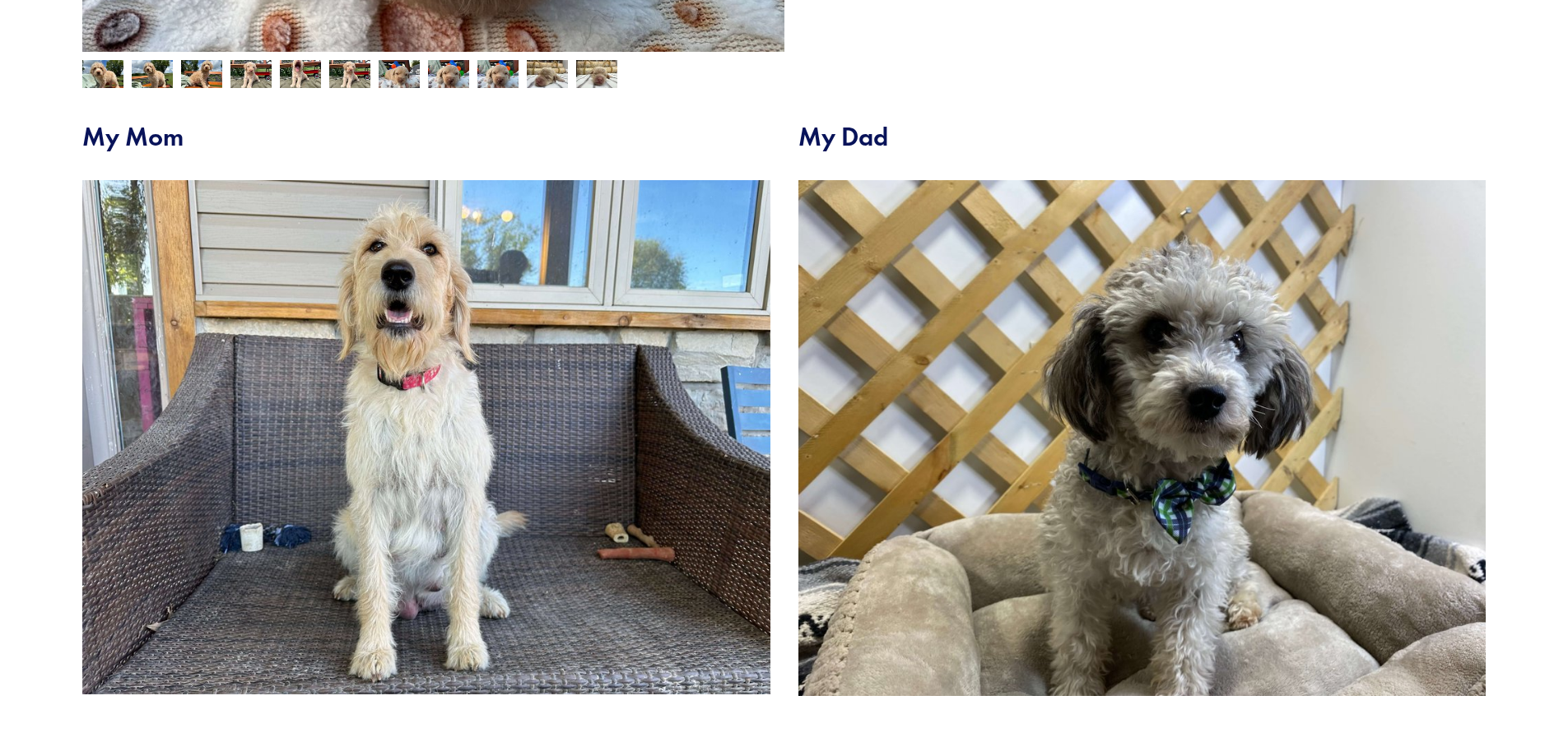
scroll to position [549, 0]
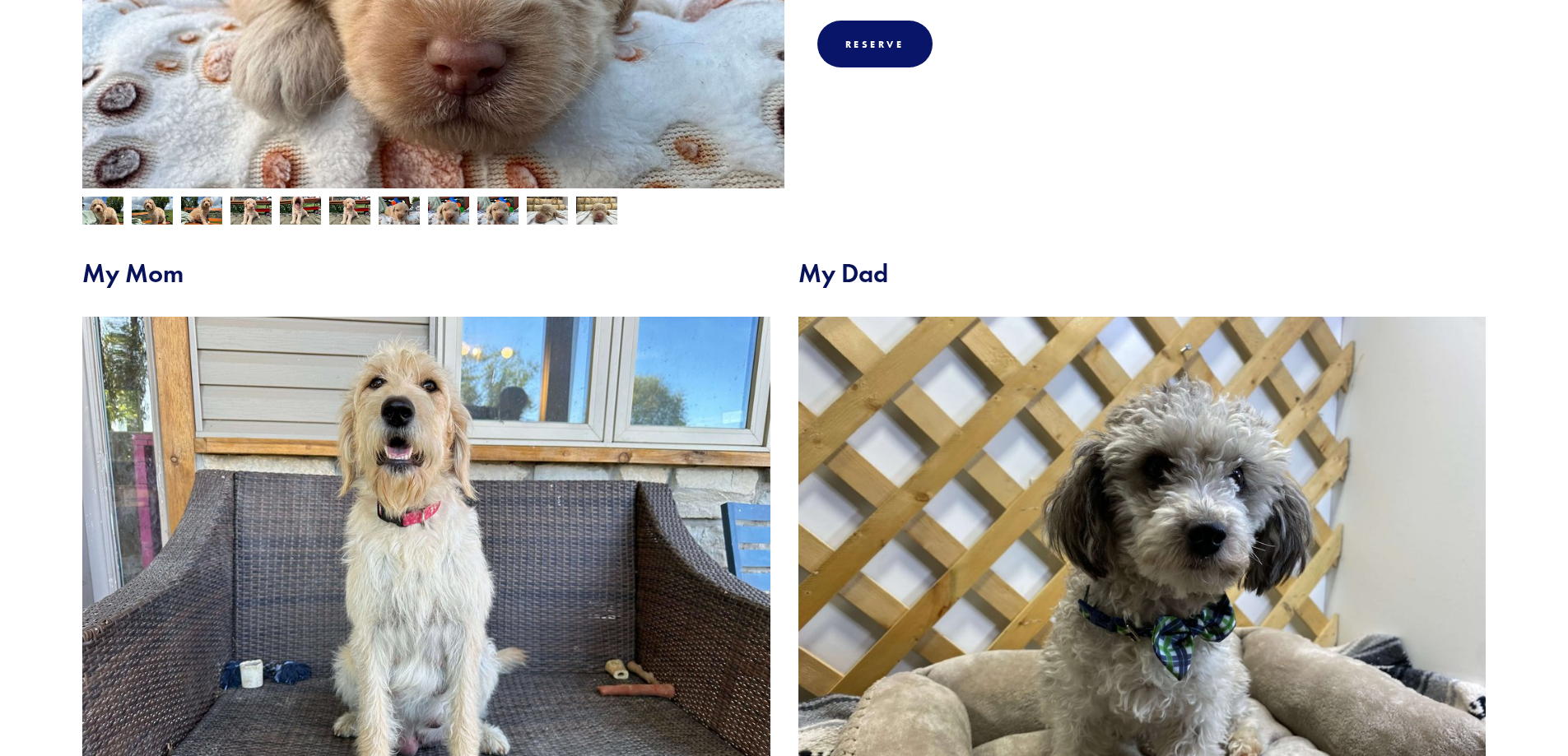
click at [538, 207] on img at bounding box center [547, 210] width 41 height 31
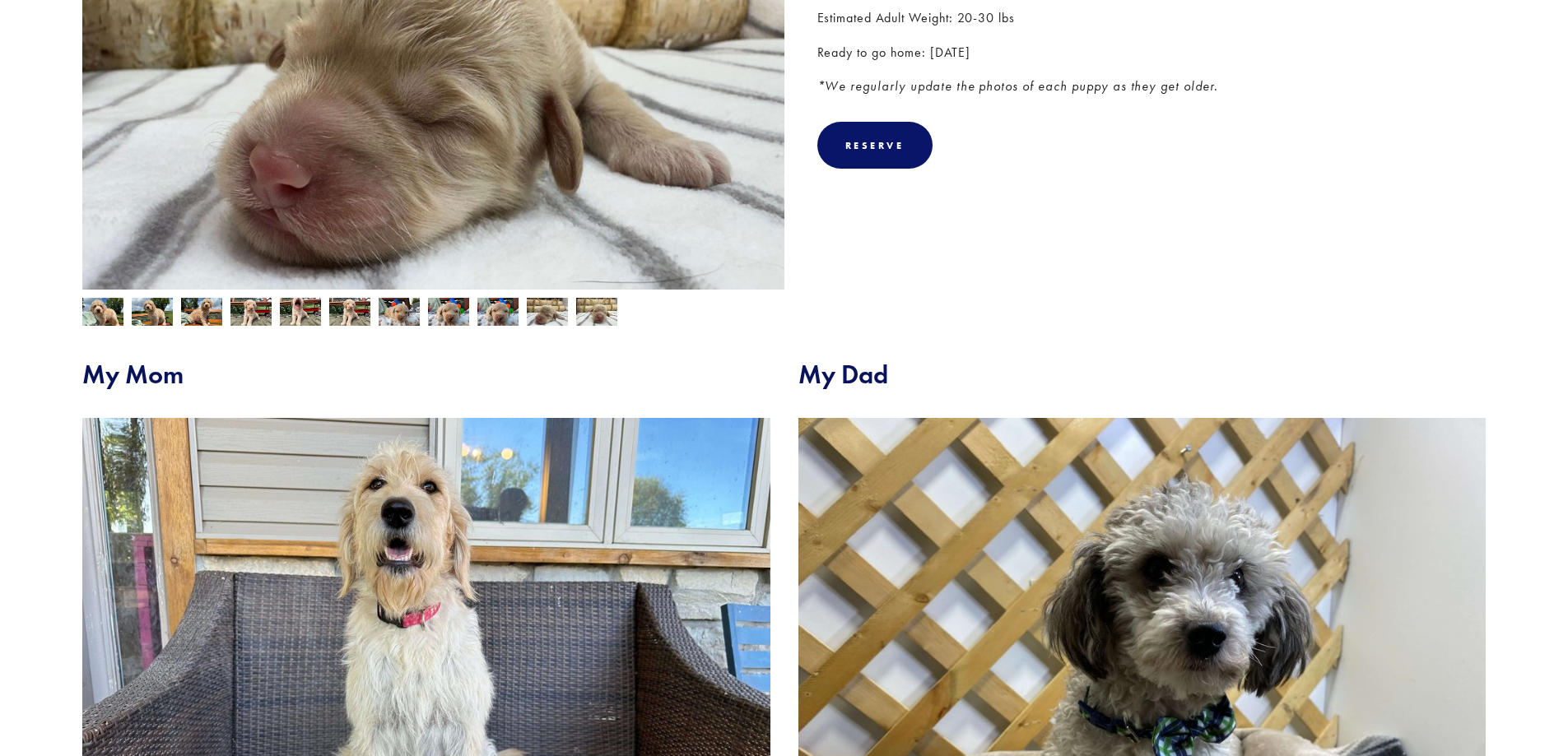
scroll to position [274, 0]
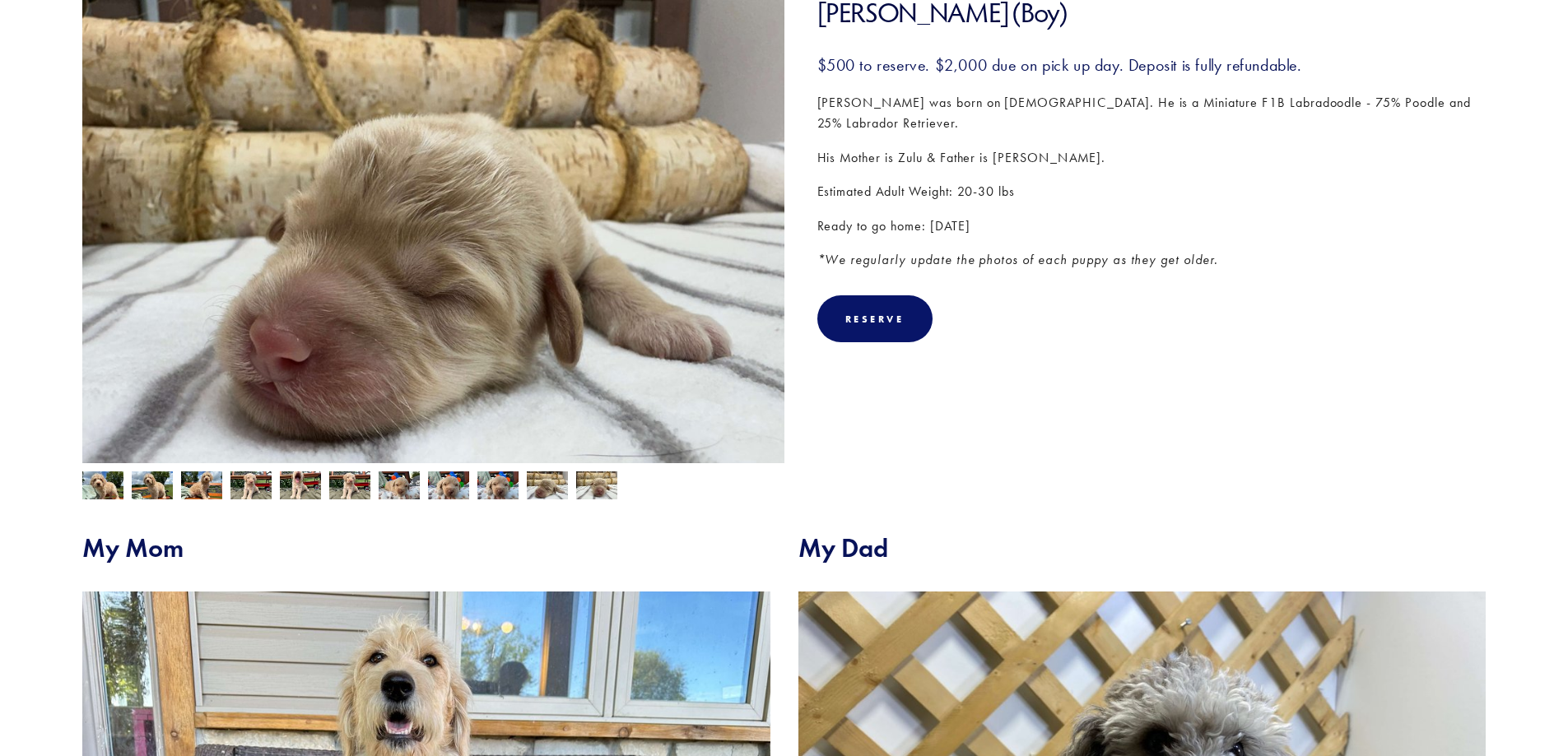
click at [109, 482] on img at bounding box center [102, 487] width 41 height 31
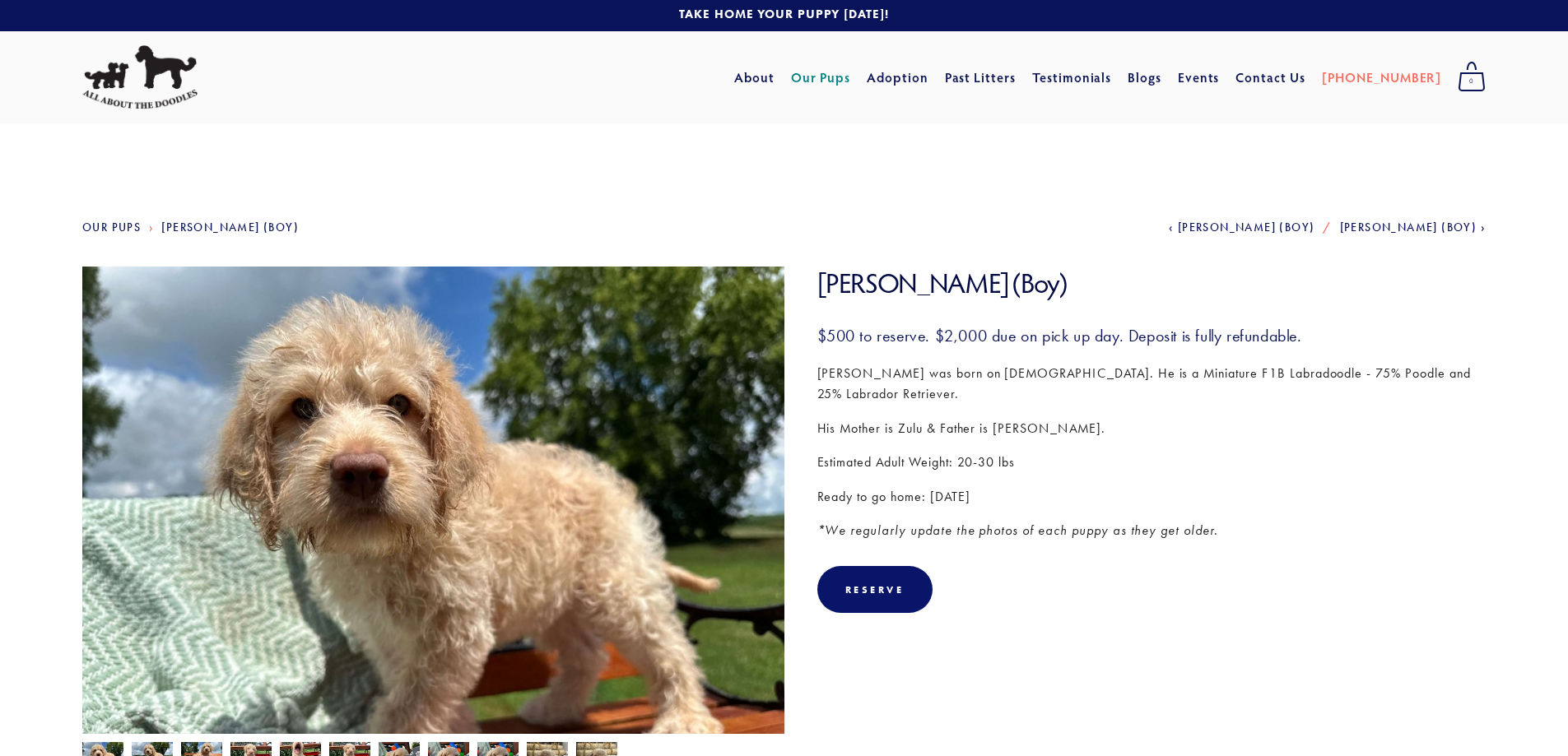
scroll to position [0, 0]
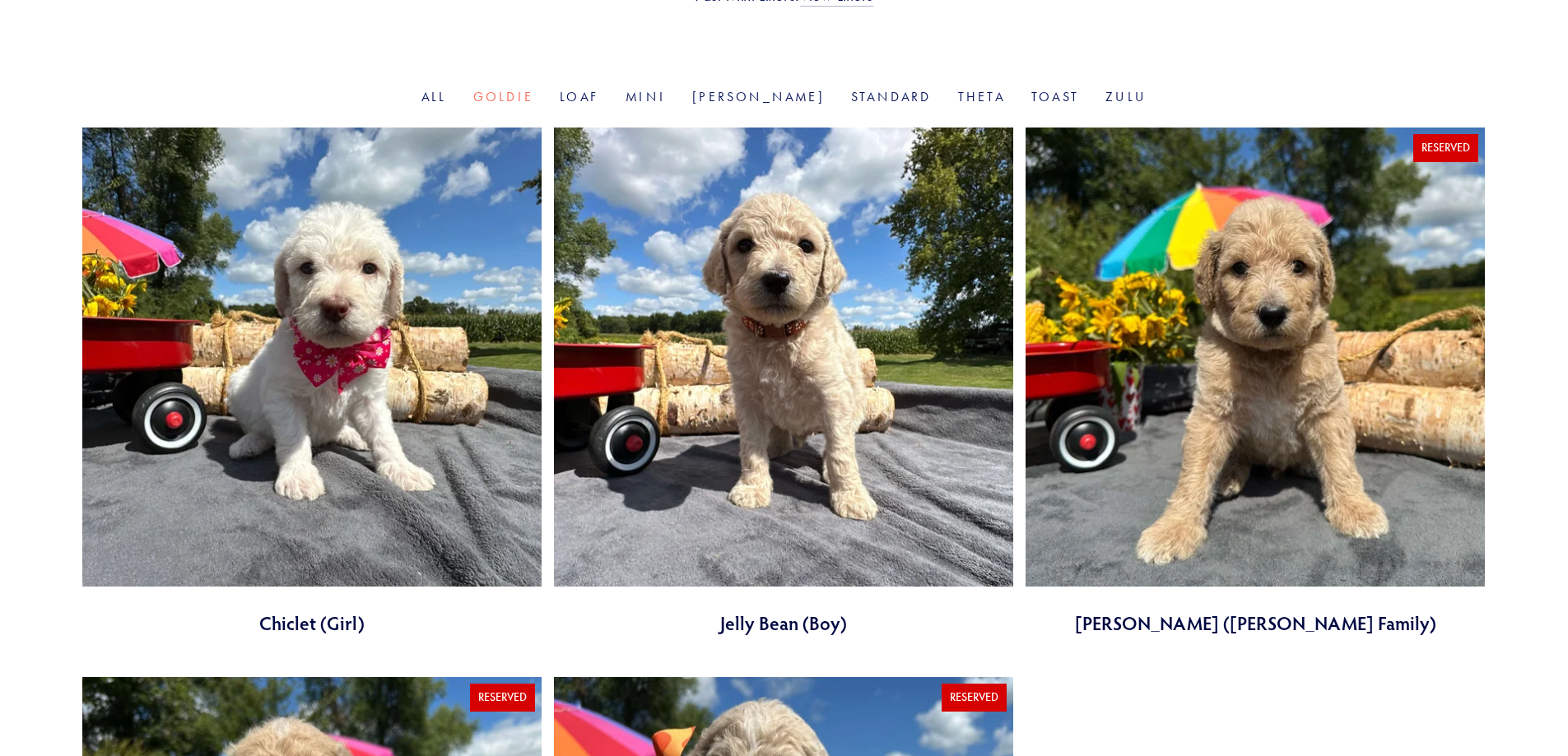
scroll to position [549, 0]
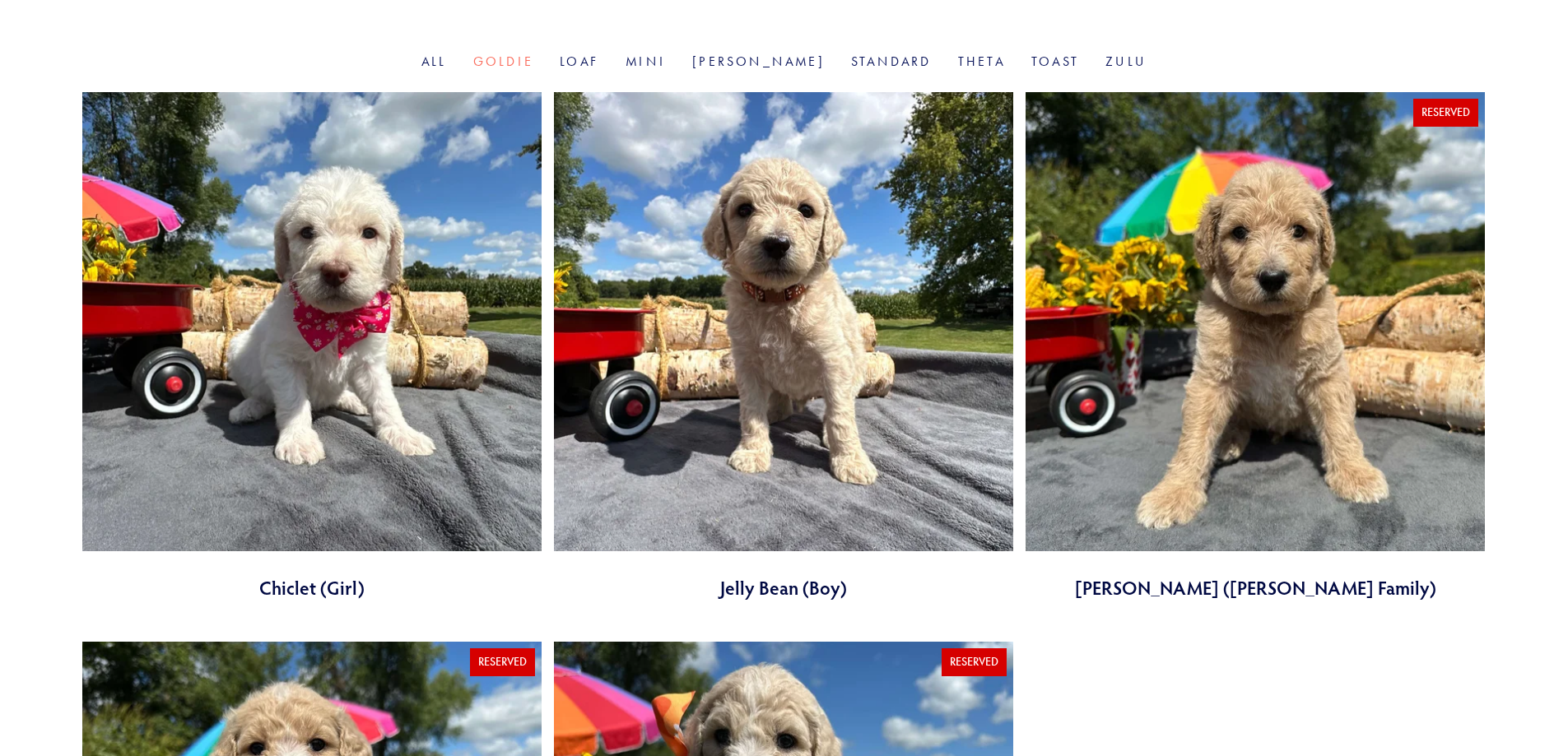
click at [337, 410] on link at bounding box center [312, 347] width 459 height 508
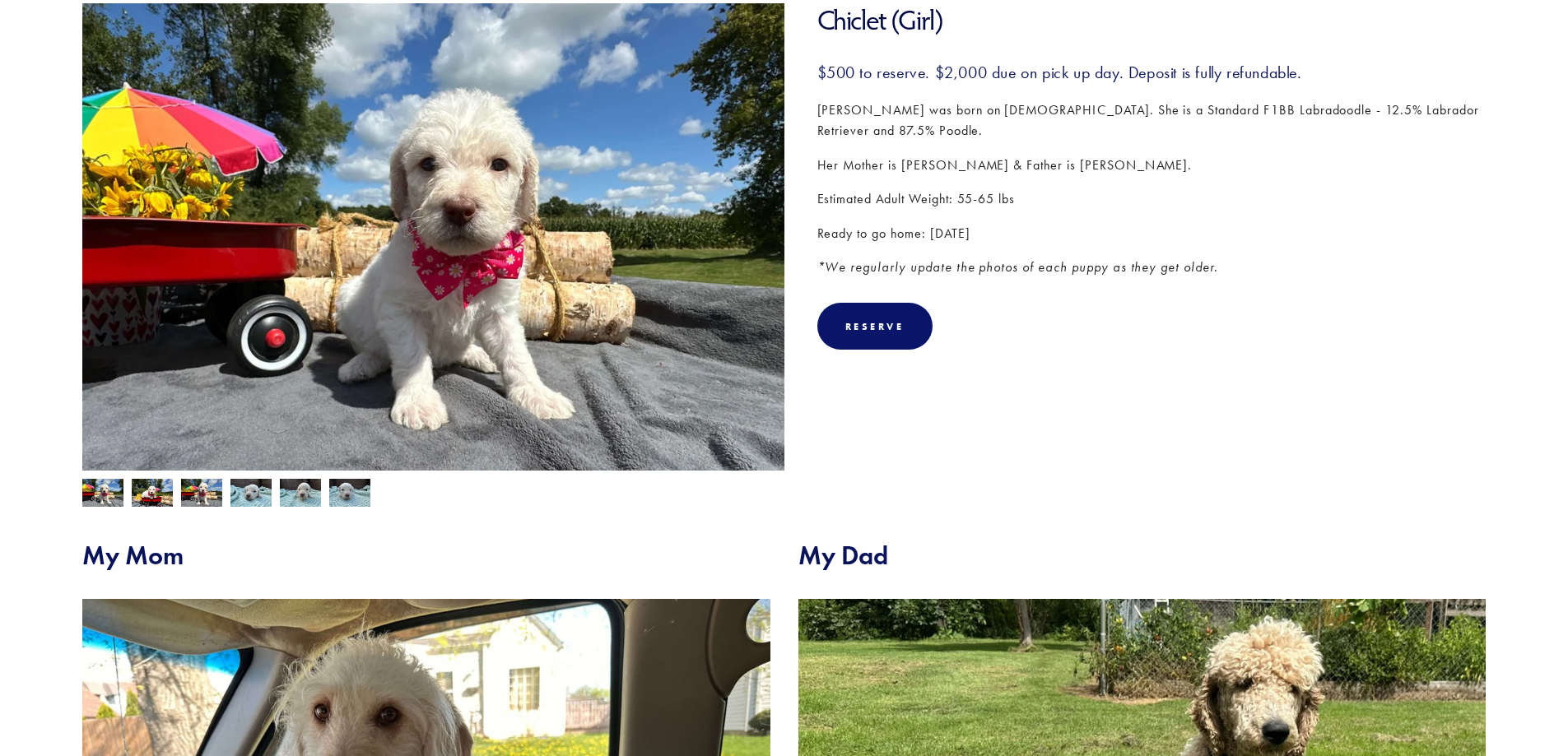
scroll to position [274, 0]
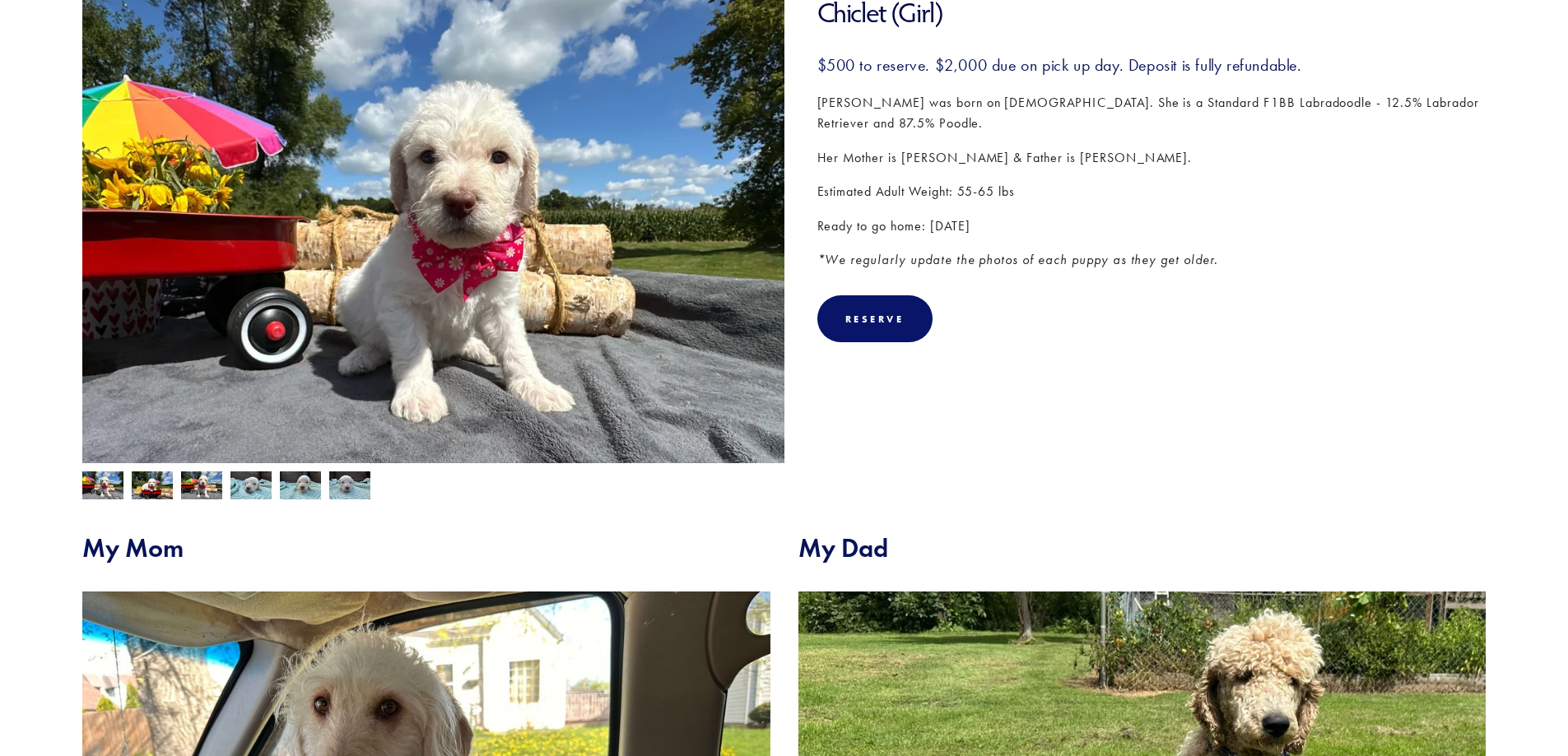
click at [151, 485] on img at bounding box center [152, 487] width 41 height 31
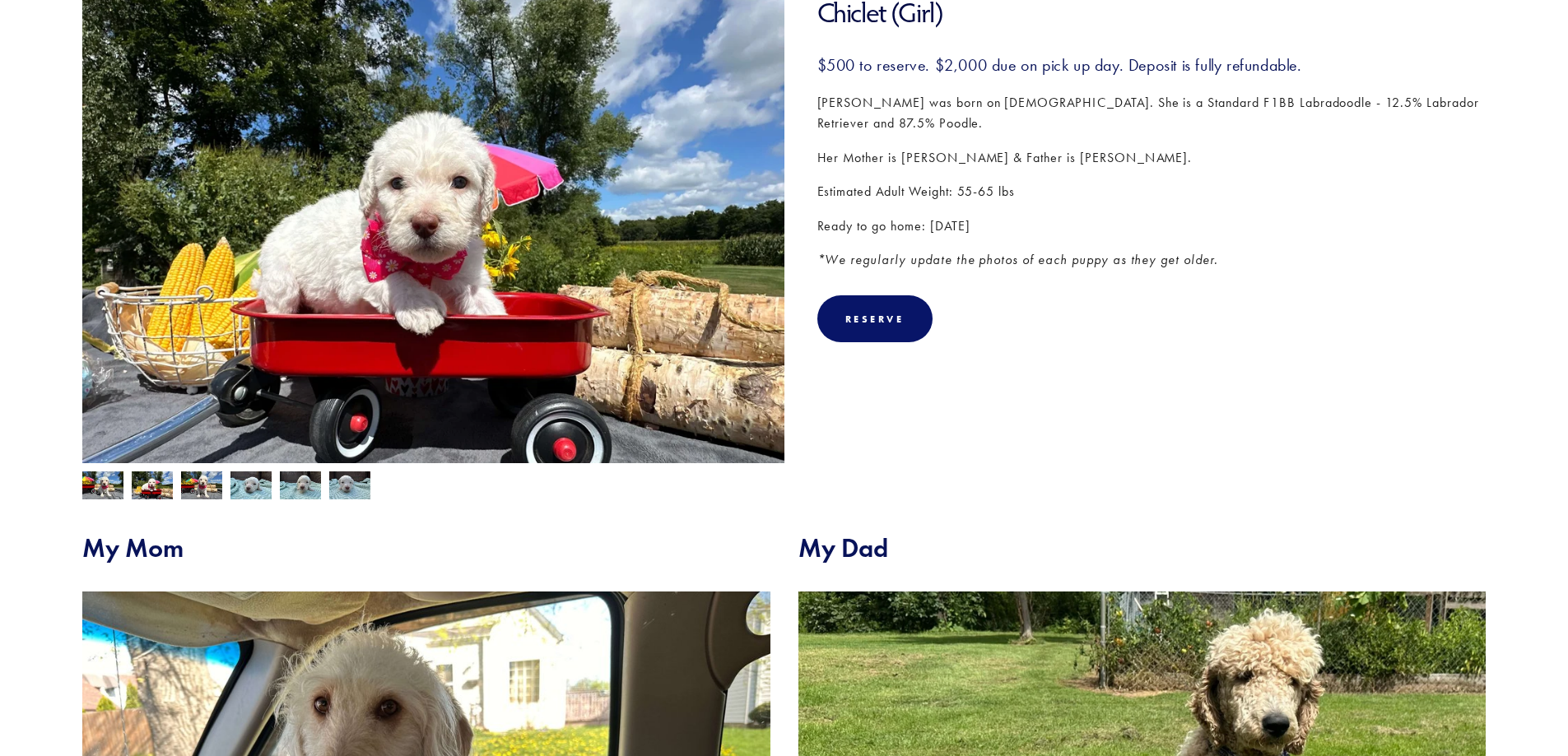
click at [217, 483] on img at bounding box center [201, 487] width 41 height 31
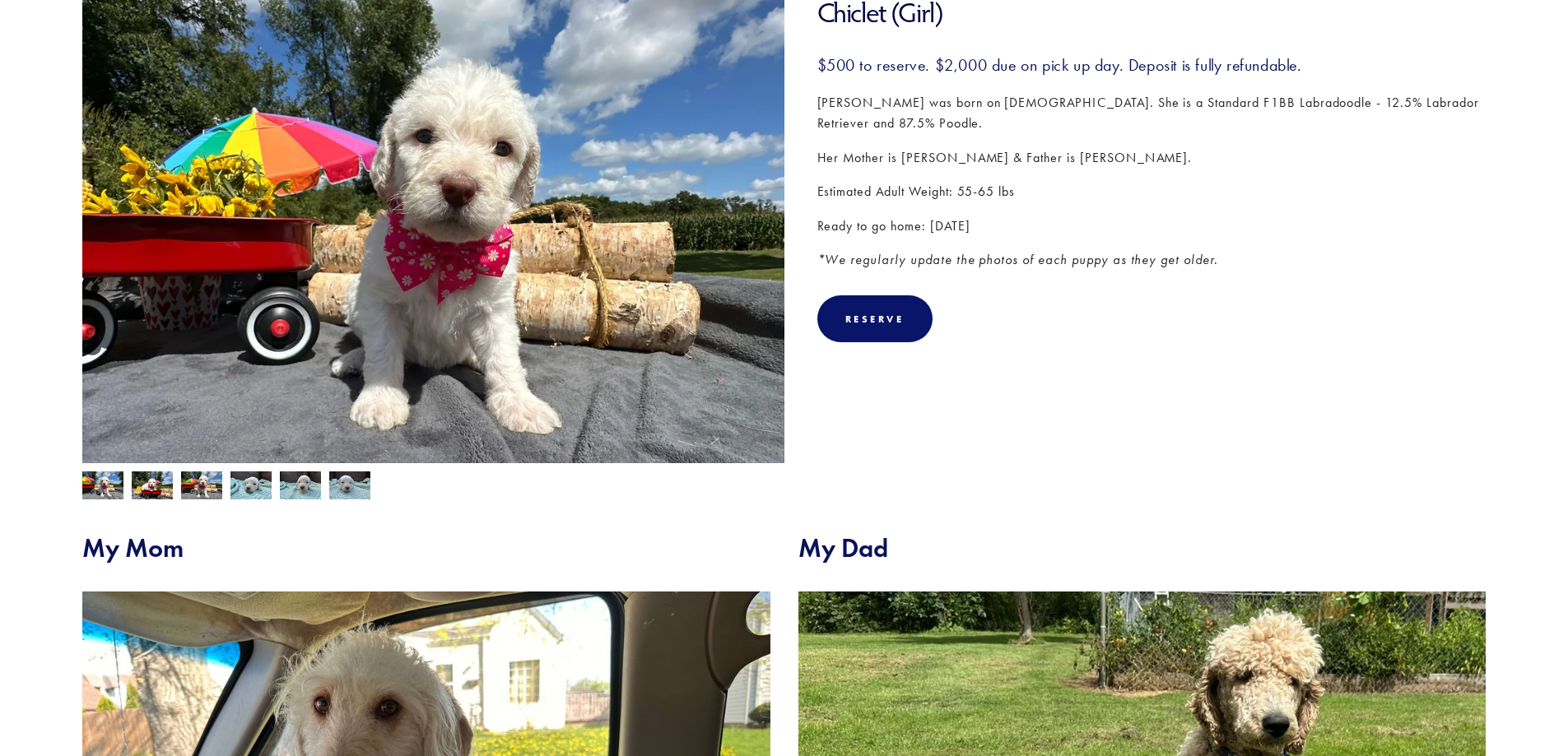
click at [265, 488] on img at bounding box center [251, 485] width 41 height 31
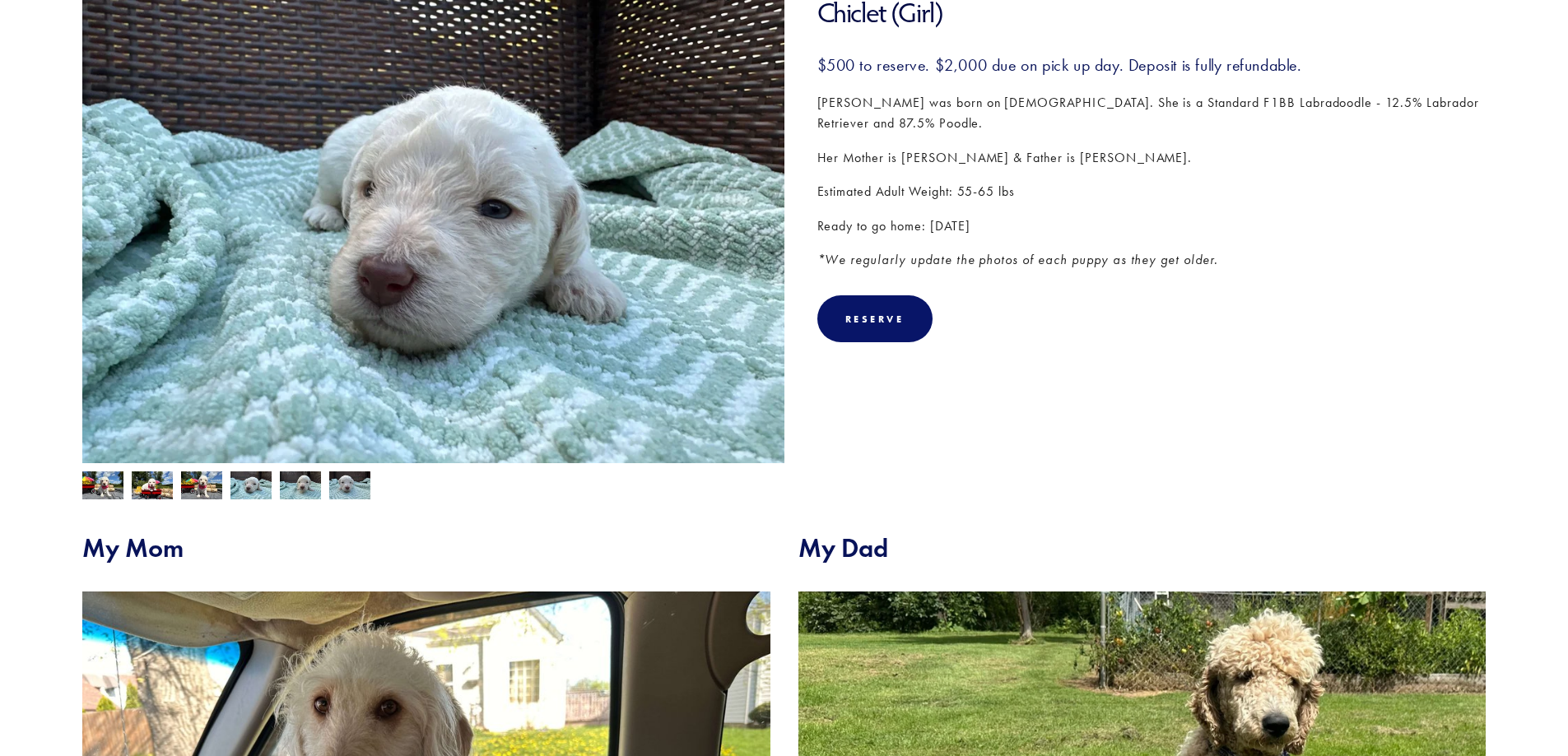
click at [291, 488] on img at bounding box center [299, 487] width 41 height 31
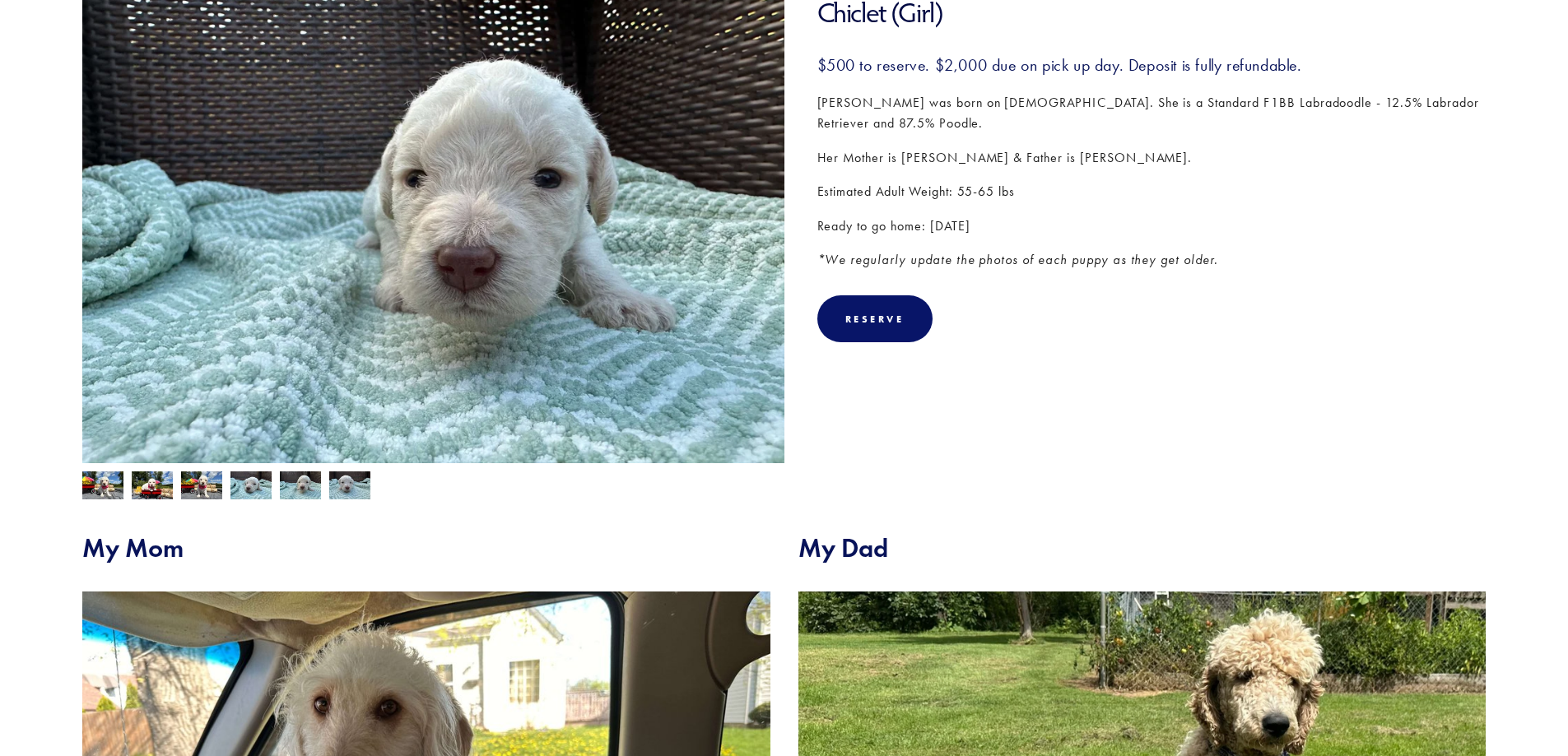
click at [335, 494] on img at bounding box center [349, 487] width 41 height 31
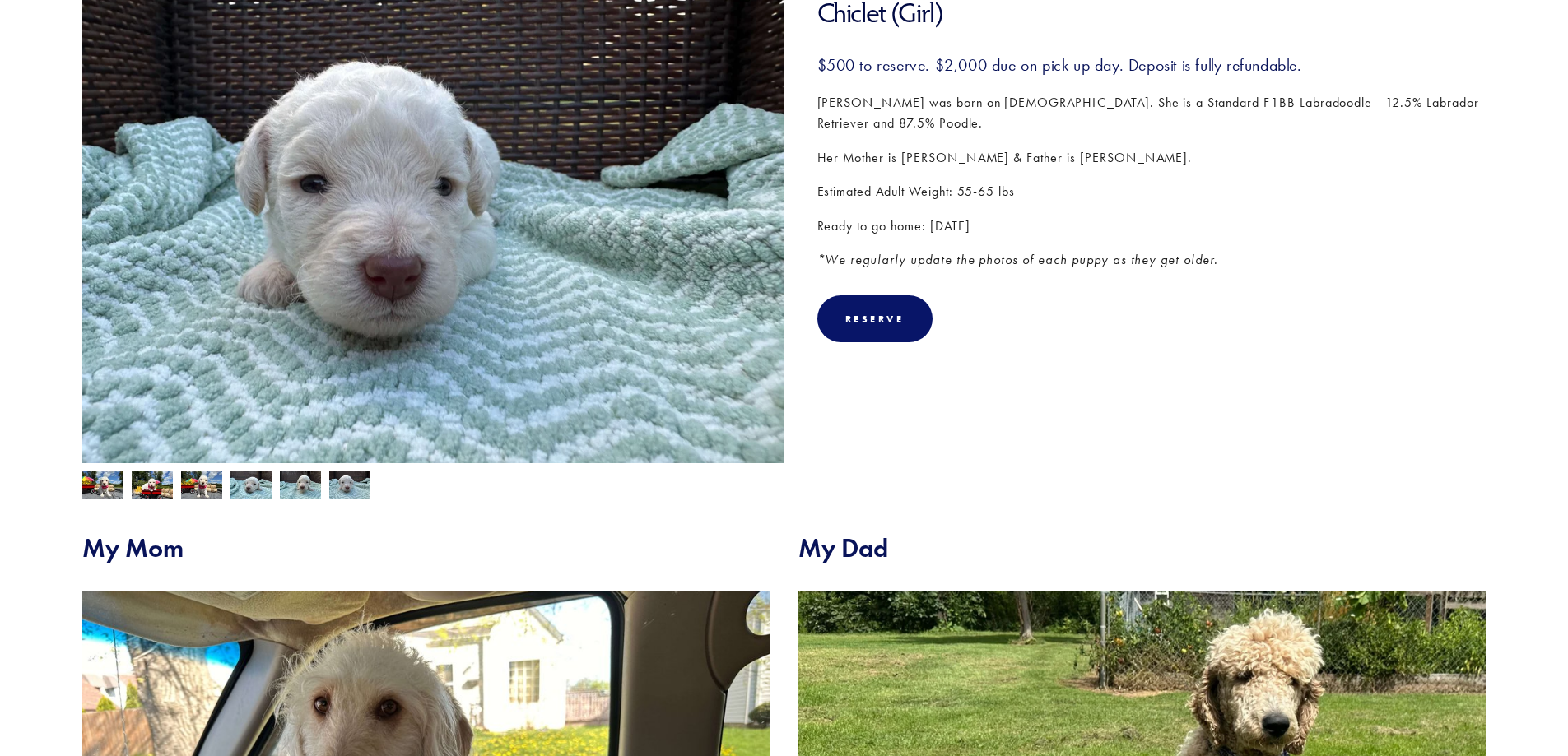
click at [107, 488] on img at bounding box center [102, 487] width 41 height 31
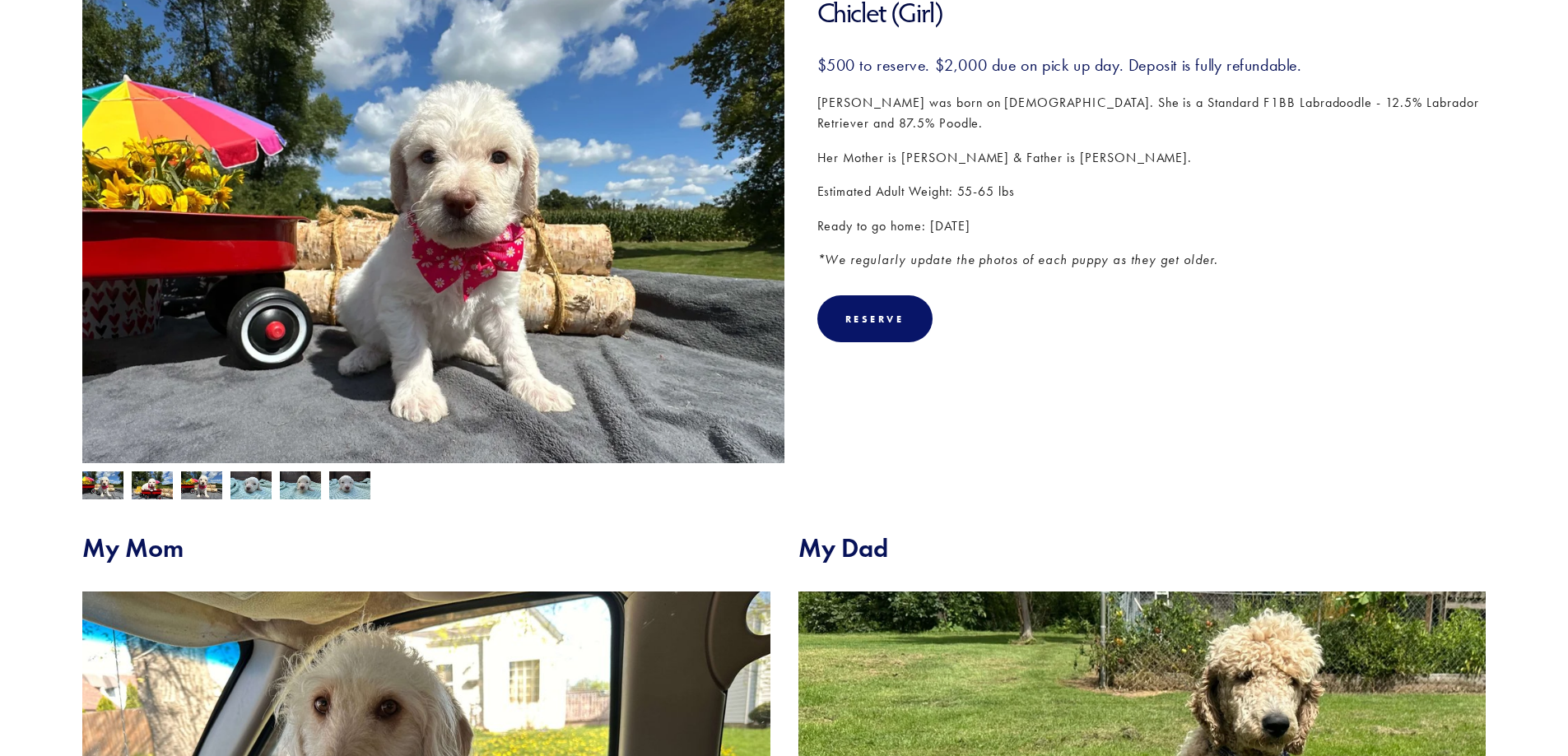
scroll to position [0, 0]
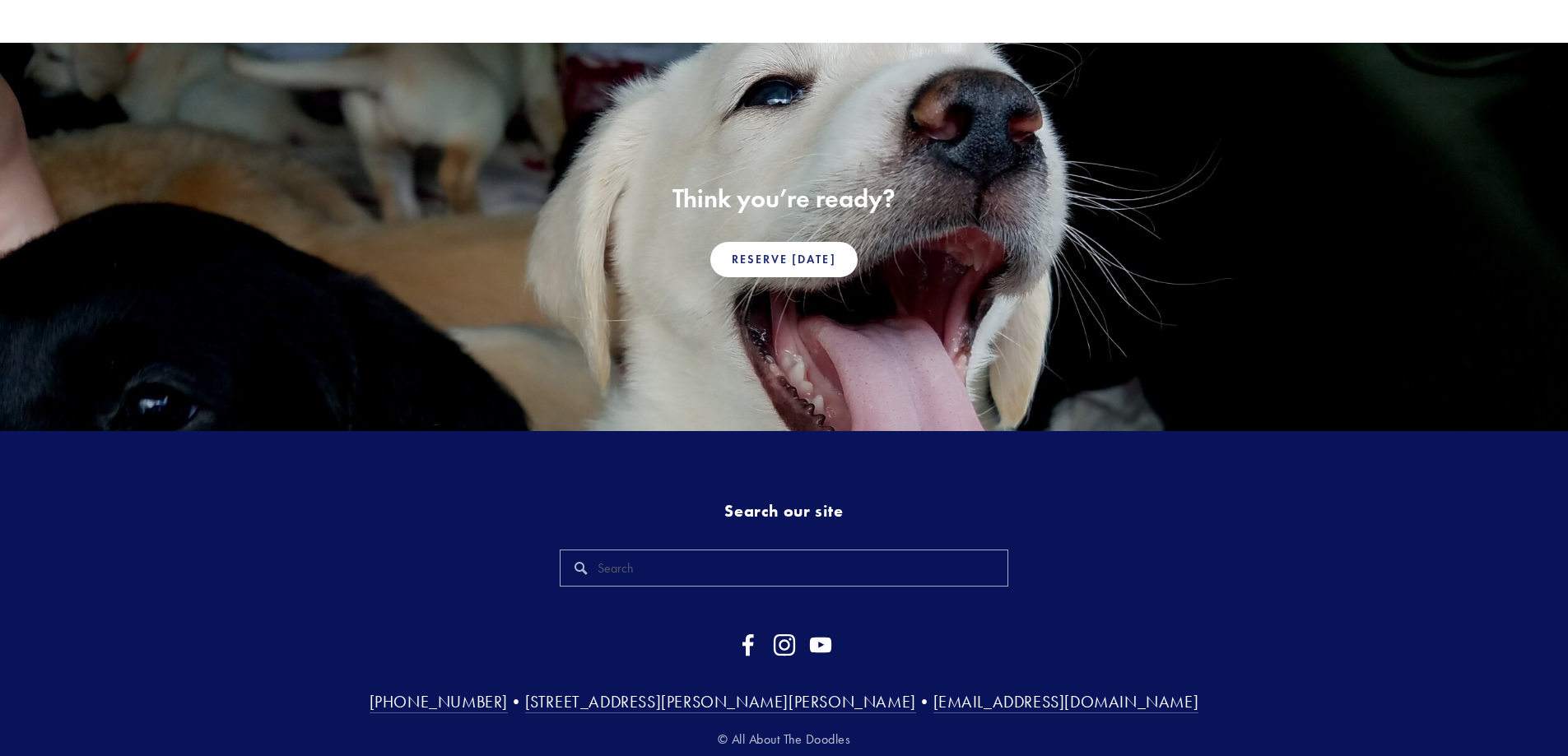
scroll to position [1084, 0]
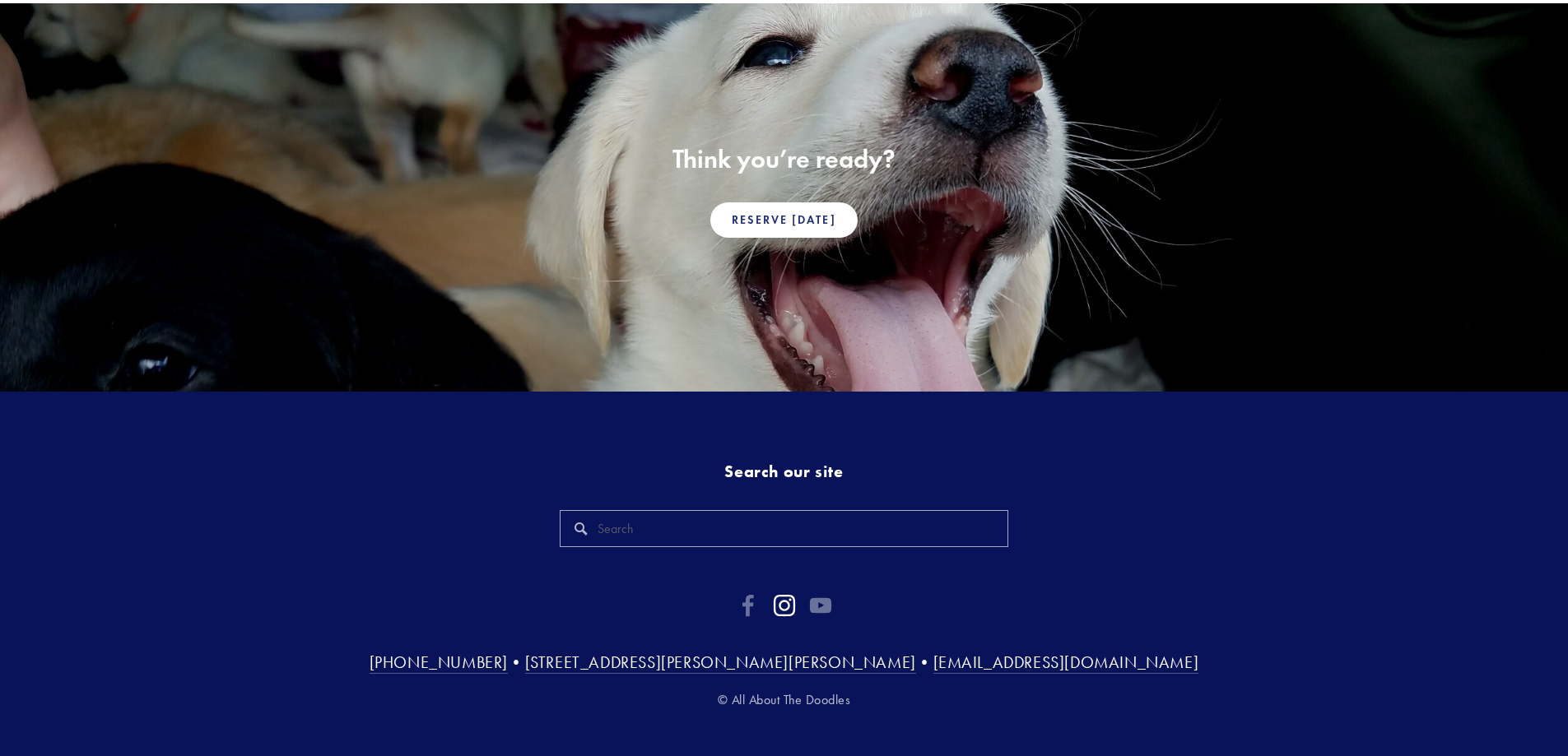
click at [793, 584] on use "Instagram" at bounding box center [784, 605] width 46 height 46
click at [750, 594] on use "Facebook" at bounding box center [747, 605] width 11 height 22
